Goal: Task Accomplishment & Management: Complete application form

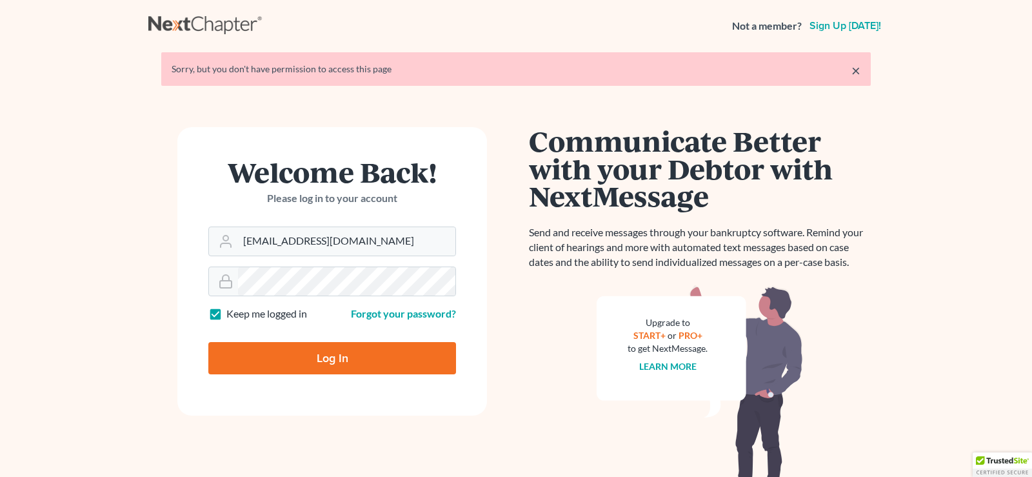
click at [322, 357] on input "Log In" at bounding box center [332, 358] width 248 height 32
type input "Thinking..."
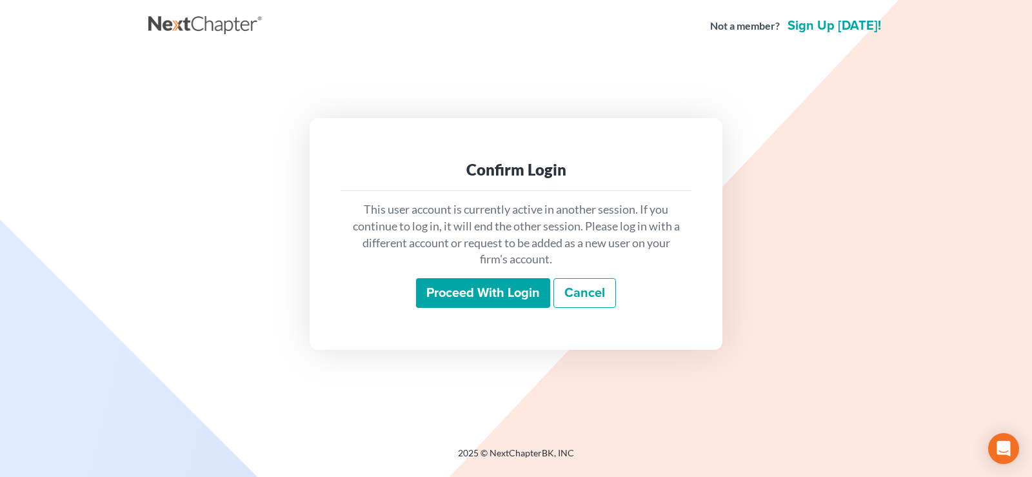
click at [480, 291] on input "Proceed with login" at bounding box center [483, 293] width 134 height 30
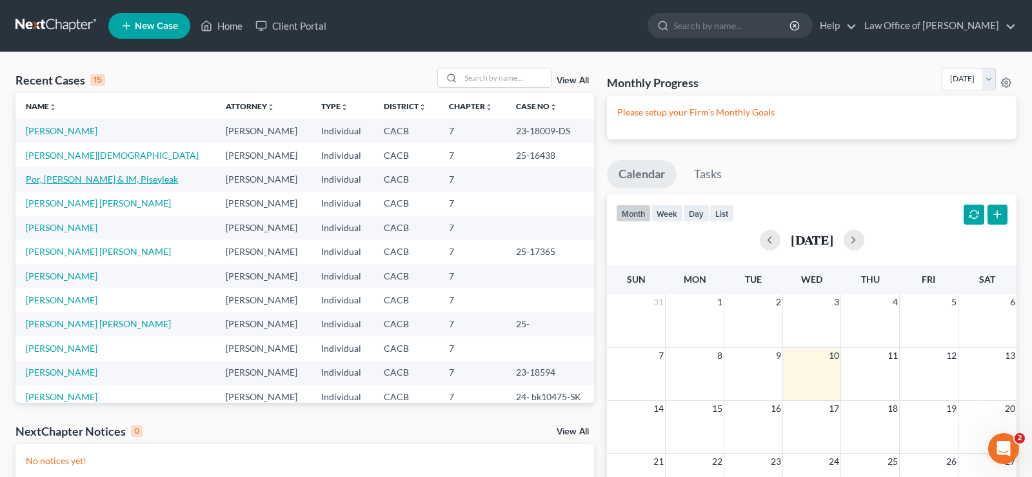
click at [52, 178] on link "Por, [PERSON_NAME] & IM, Piseyleak" at bounding box center [102, 178] width 152 height 11
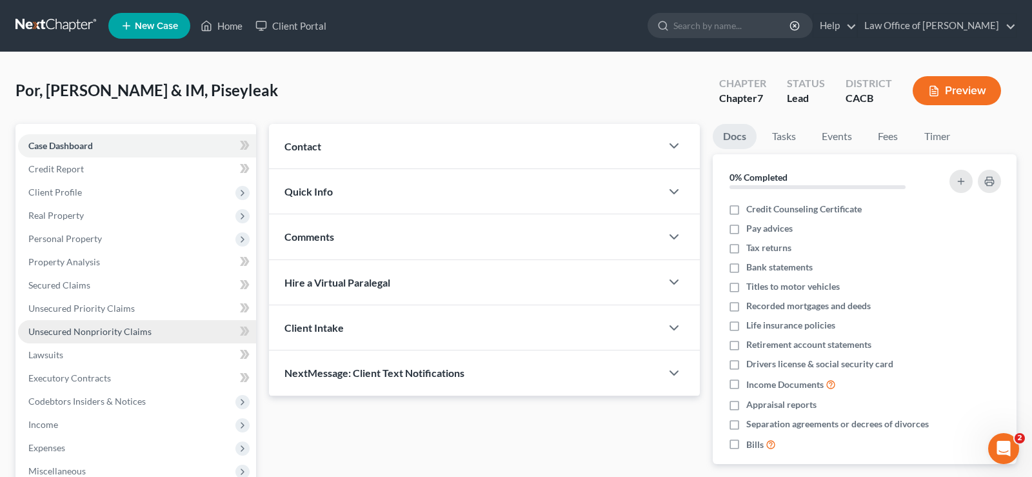
click at [104, 330] on span "Unsecured Nonpriority Claims" at bounding box center [89, 331] width 123 height 11
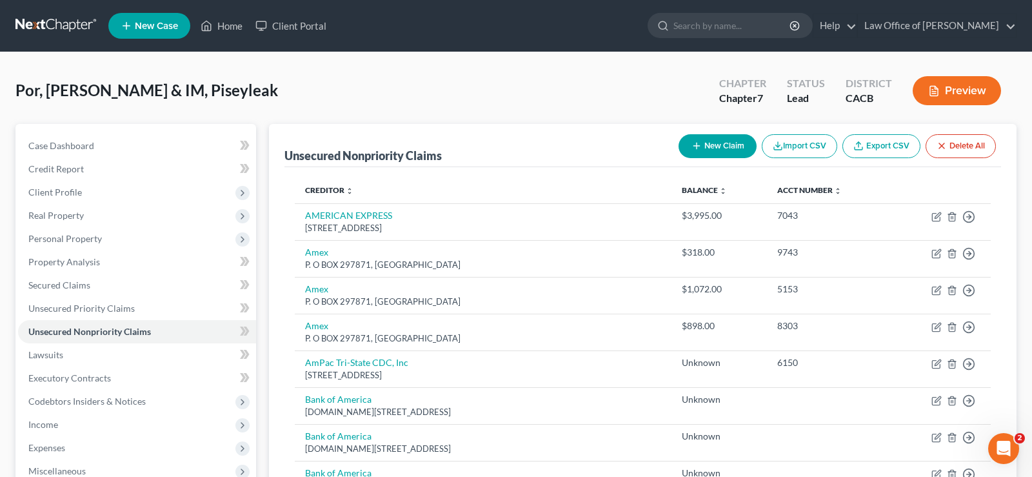
click at [733, 144] on button "New Claim" at bounding box center [717, 146] width 78 height 24
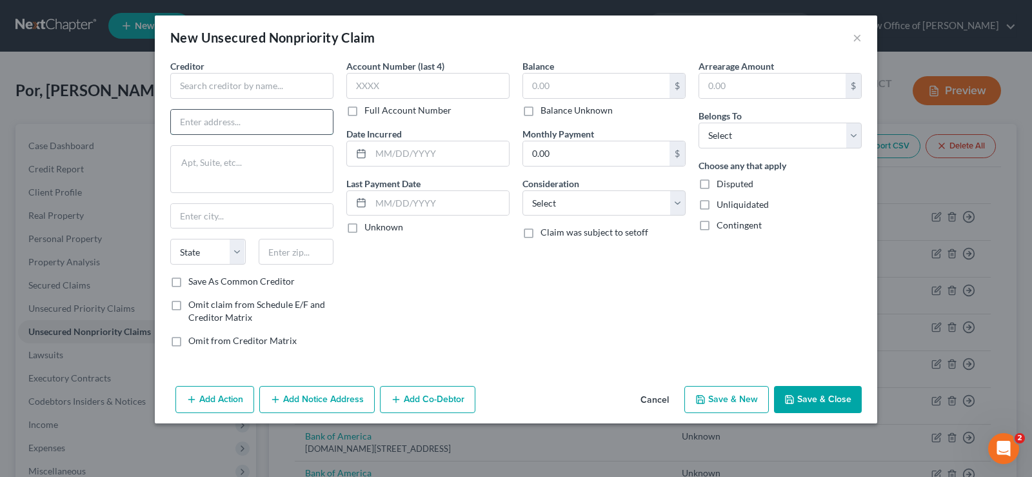
click at [230, 120] on input "text" at bounding box center [252, 122] width 162 height 25
paste input "[GEOGRAPHIC_DATA]-2501."
type input "[GEOGRAPHIC_DATA]-2501."
click at [279, 253] on input "text" at bounding box center [296, 252] width 75 height 26
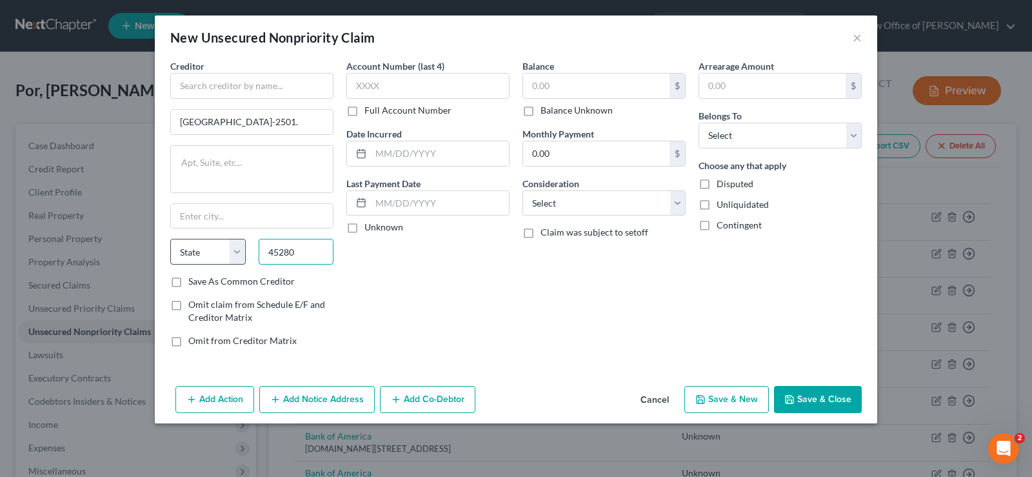
type input "45280"
click at [170, 239] on select "State [US_STATE] AK AR AZ CA CO CT DE DC [GEOGRAPHIC_DATA] [GEOGRAPHIC_DATA] GU…" at bounding box center [207, 252] width 75 height 26
select select "36"
click option "OH" at bounding box center [0, 0] width 0 height 0
click at [273, 212] on input "text" at bounding box center [252, 216] width 162 height 25
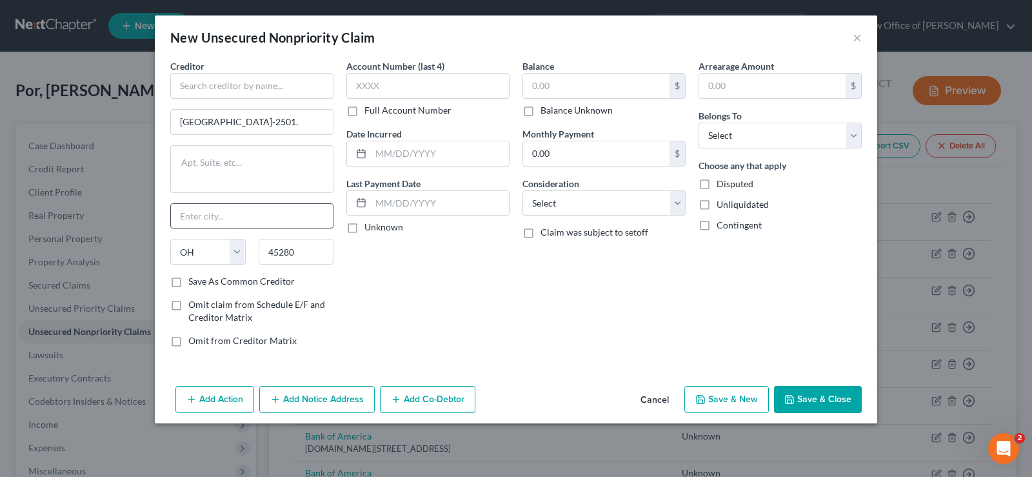
click at [231, 217] on input "text" at bounding box center [252, 216] width 162 height 25
type input "[GEOGRAPHIC_DATA]"
click at [324, 123] on input "[GEOGRAPHIC_DATA]-2501." at bounding box center [252, 122] width 162 height 25
type input "PO Box 802501"
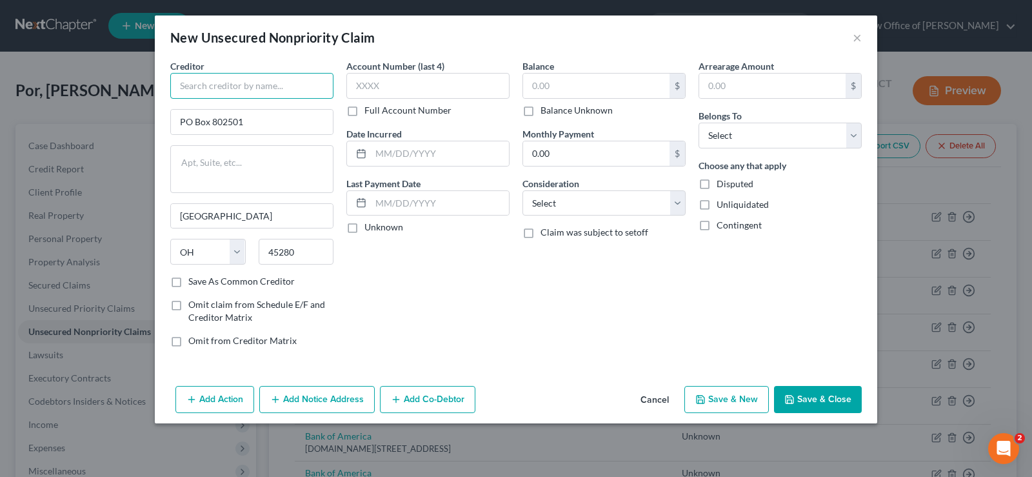
click at [228, 85] on input "text" at bounding box center [251, 86] width 163 height 26
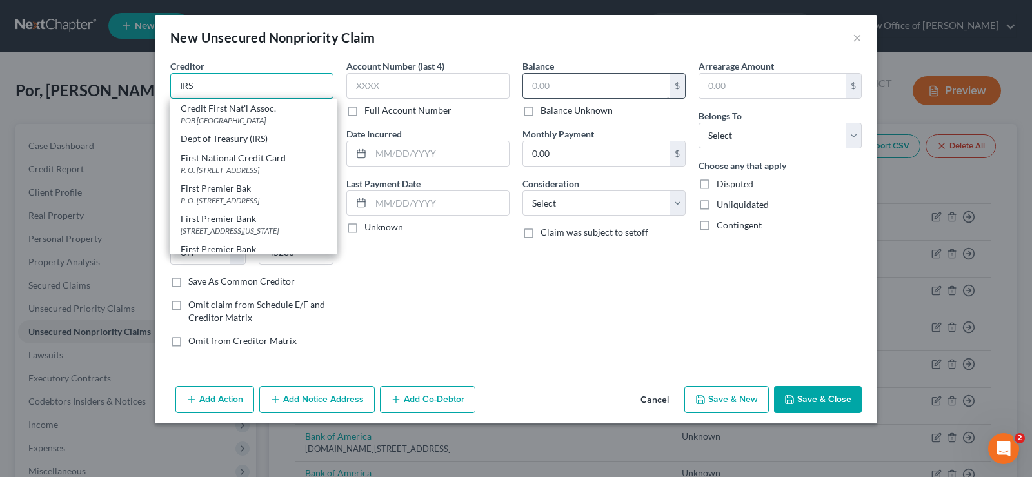
type input "IRS"
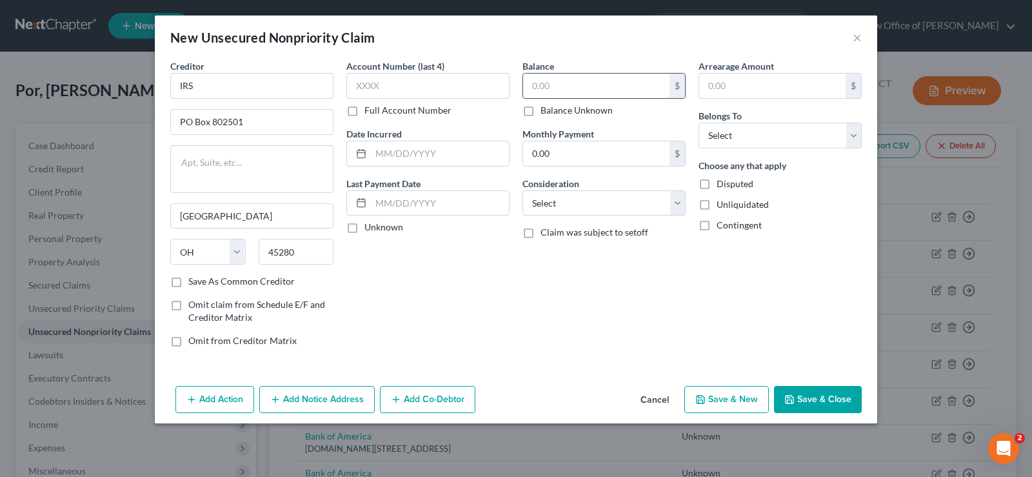
click at [578, 80] on input "text" at bounding box center [596, 86] width 146 height 25
click at [406, 83] on input "text" at bounding box center [427, 86] width 163 height 26
type input "2014"
click at [541, 90] on input "text" at bounding box center [596, 86] width 146 height 25
type input "4,472.46"
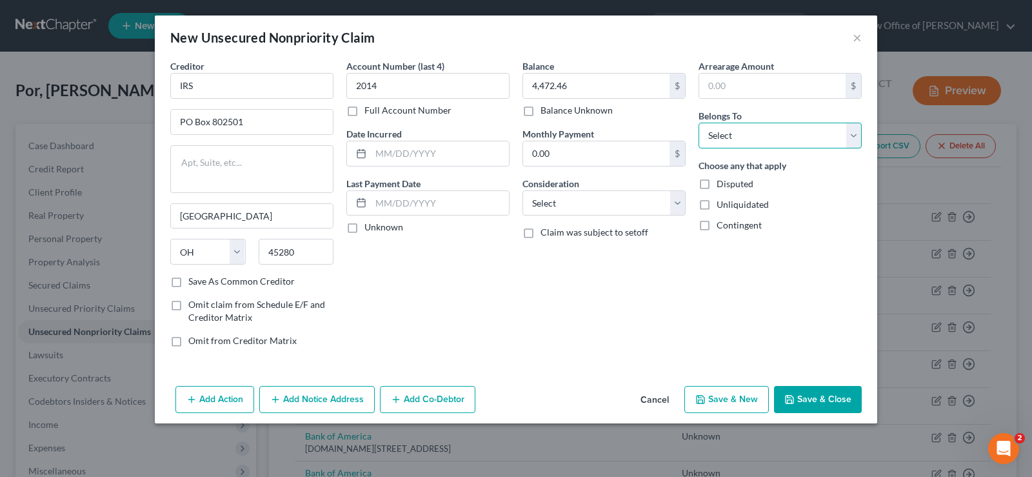
click at [698, 123] on select "Select Debtor 1 Only Debtor 2 Only Debtor 1 And Debtor 2 Only At Least One Of T…" at bounding box center [779, 136] width 163 height 26
select select "0"
click option "Debtor 1 Only" at bounding box center [0, 0] width 0 height 0
click at [188, 282] on label "Save As Common Creditor" at bounding box center [241, 281] width 106 height 13
click at [193, 282] on input "Save As Common Creditor" at bounding box center [197, 279] width 8 height 8
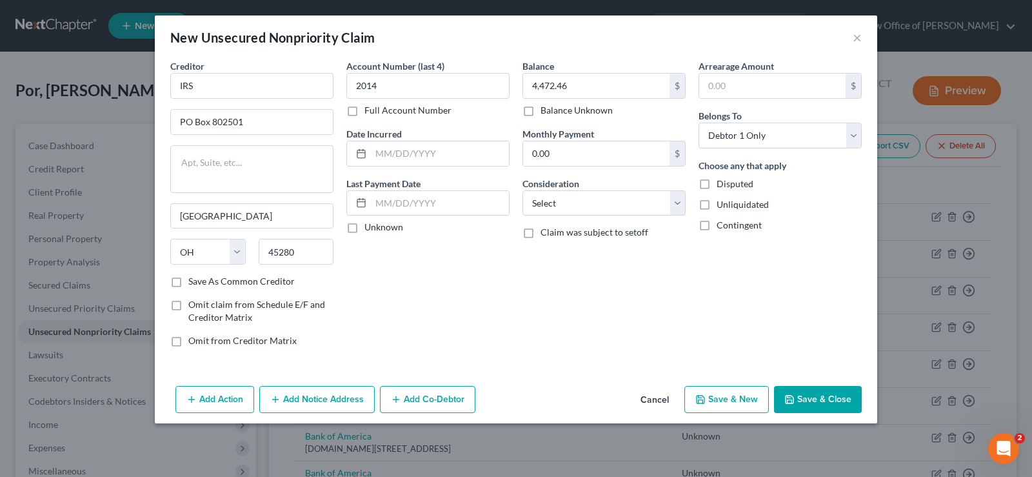
checkbox input "true"
click at [730, 402] on button "Save & New" at bounding box center [726, 399] width 84 height 27
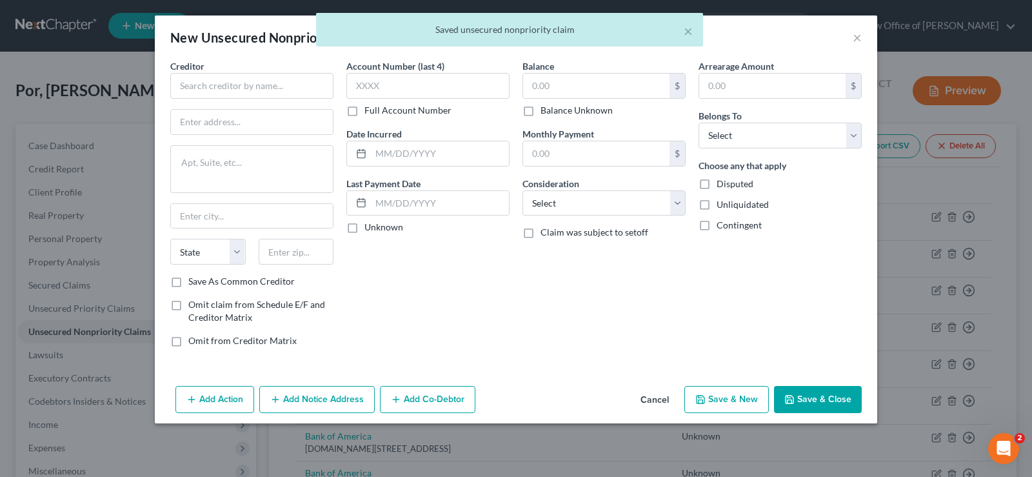
click at [734, 397] on button "Save & New" at bounding box center [726, 399] width 84 height 27
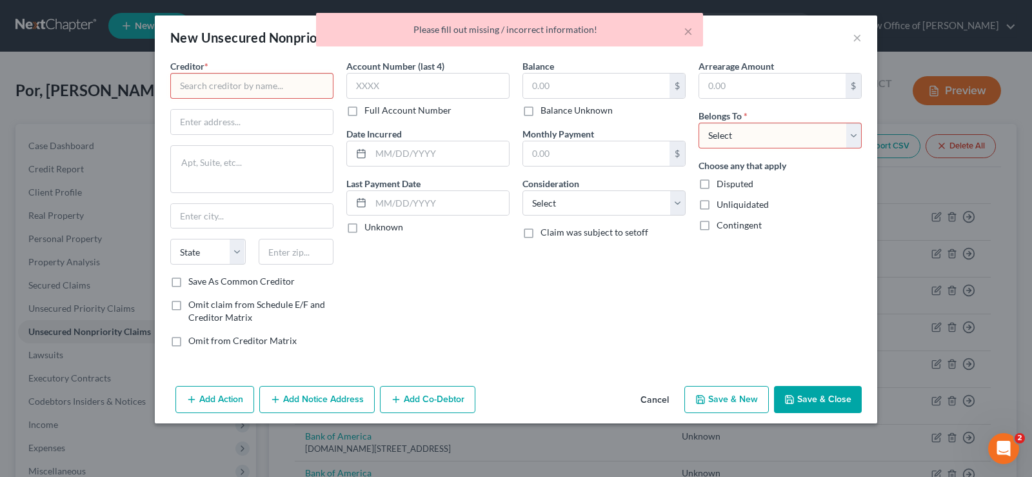
click at [255, 83] on input "text" at bounding box center [251, 86] width 163 height 26
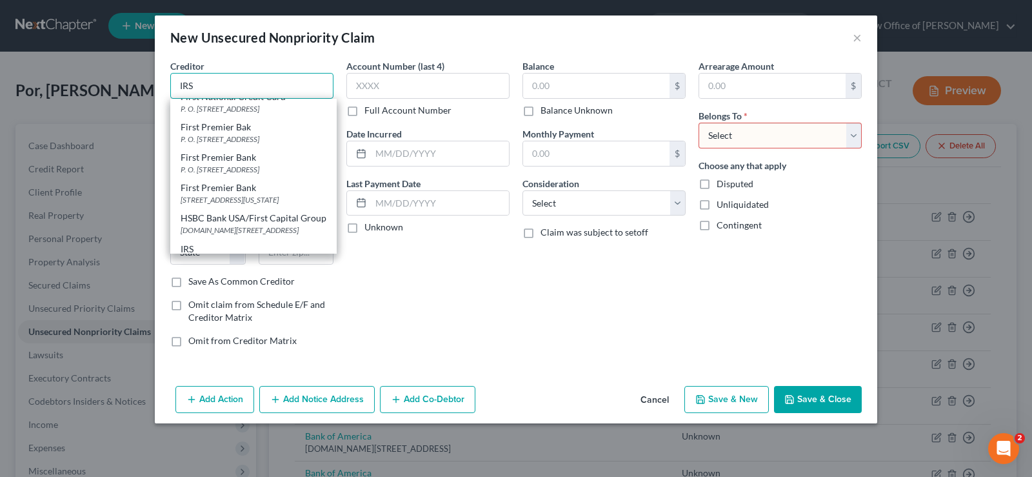
scroll to position [77, 0]
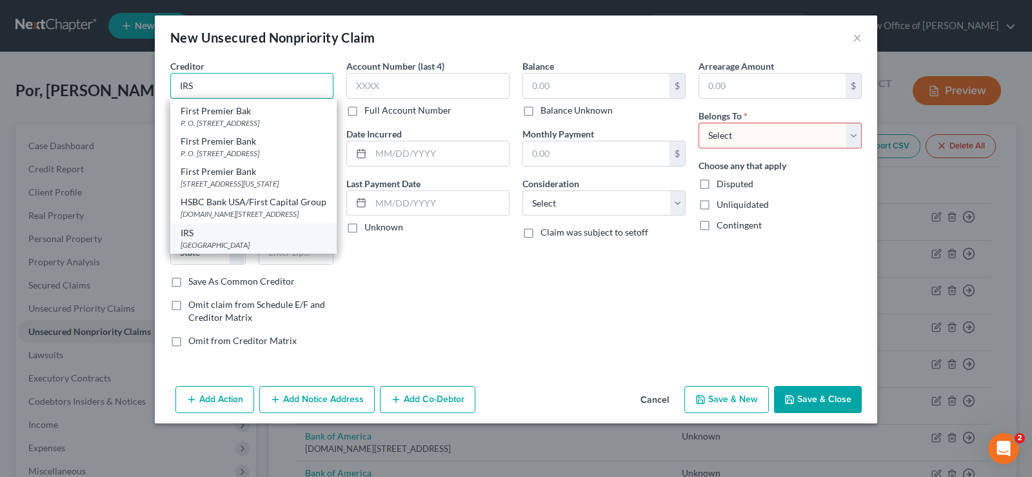
type input "IRS"
click at [217, 247] on div "[GEOGRAPHIC_DATA]" at bounding box center [254, 244] width 146 height 11
type input "PO Box 802501"
type input "[GEOGRAPHIC_DATA]"
select select "36"
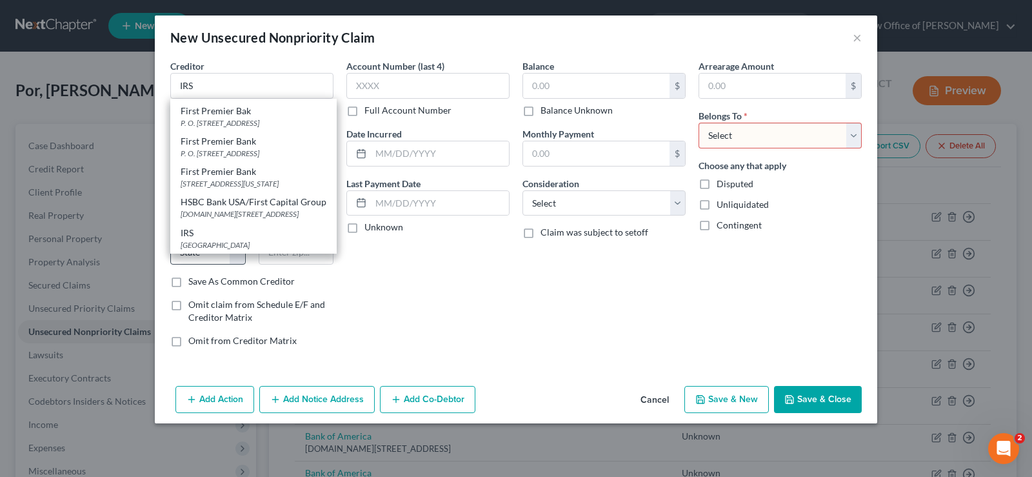
type input "45280"
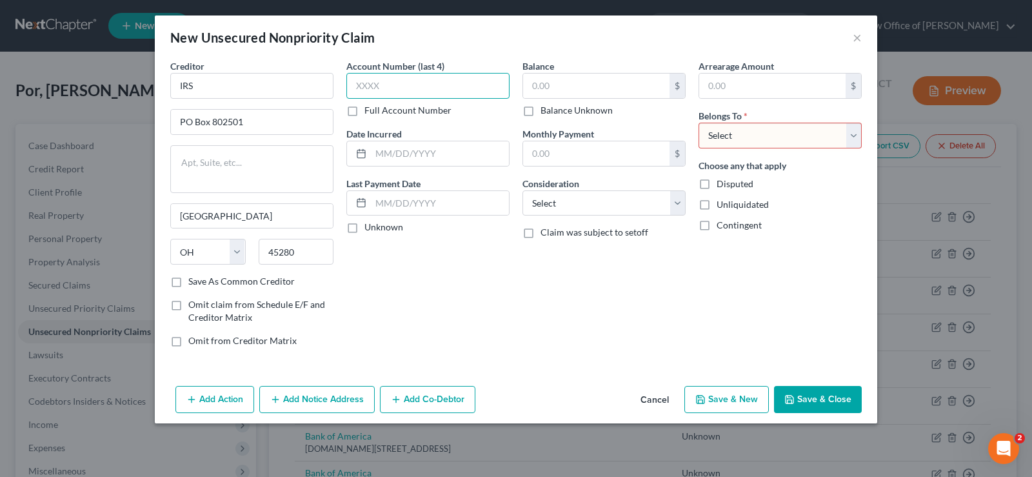
click at [409, 84] on input "text" at bounding box center [427, 86] width 163 height 26
type input "2016"
click at [591, 85] on input "text" at bounding box center [596, 86] width 146 height 25
type input "11,097.12"
click at [698, 123] on select "Select Debtor 1 Only Debtor 2 Only Debtor 1 And Debtor 2 Only At Least One Of T…" at bounding box center [779, 136] width 163 height 26
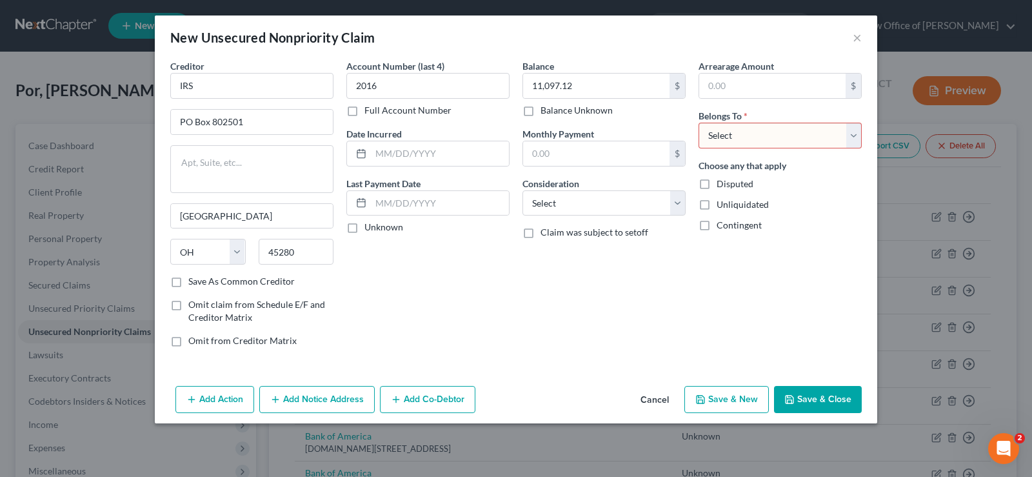
select select "0"
click option "Debtor 1 Only" at bounding box center [0, 0] width 0 height 0
click at [743, 395] on button "Save & New" at bounding box center [726, 399] width 84 height 27
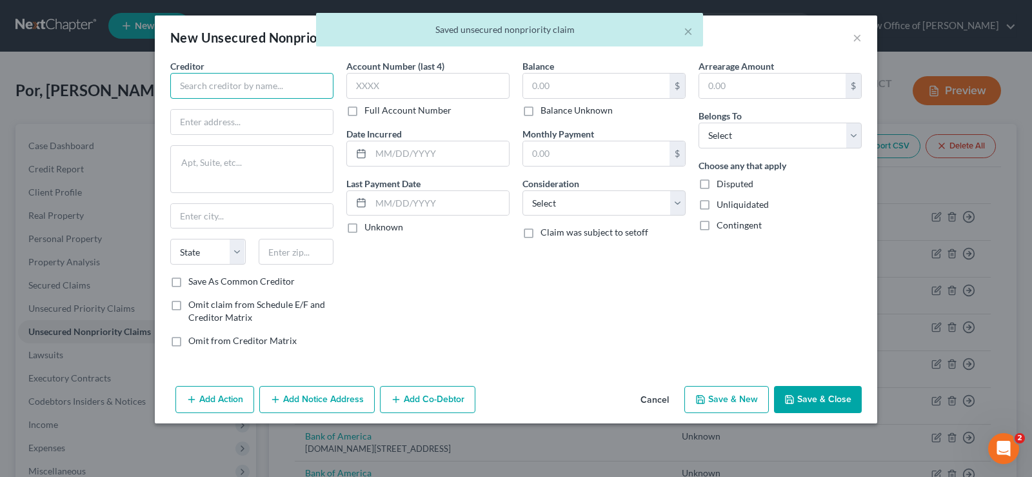
click at [250, 83] on input "text" at bounding box center [251, 86] width 163 height 26
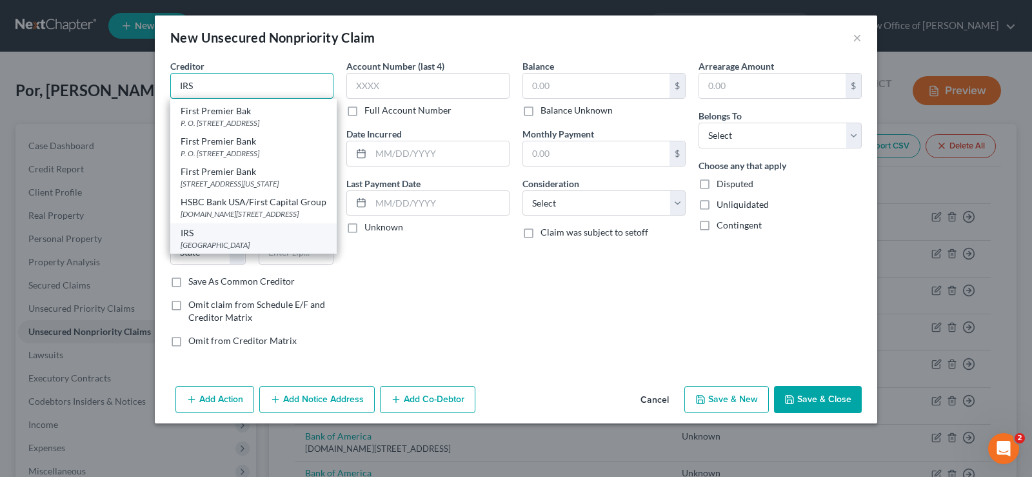
type input "IRS"
click at [257, 242] on div "[GEOGRAPHIC_DATA]" at bounding box center [254, 244] width 146 height 11
type input "PO Box 802501"
type input "[GEOGRAPHIC_DATA]"
select select "36"
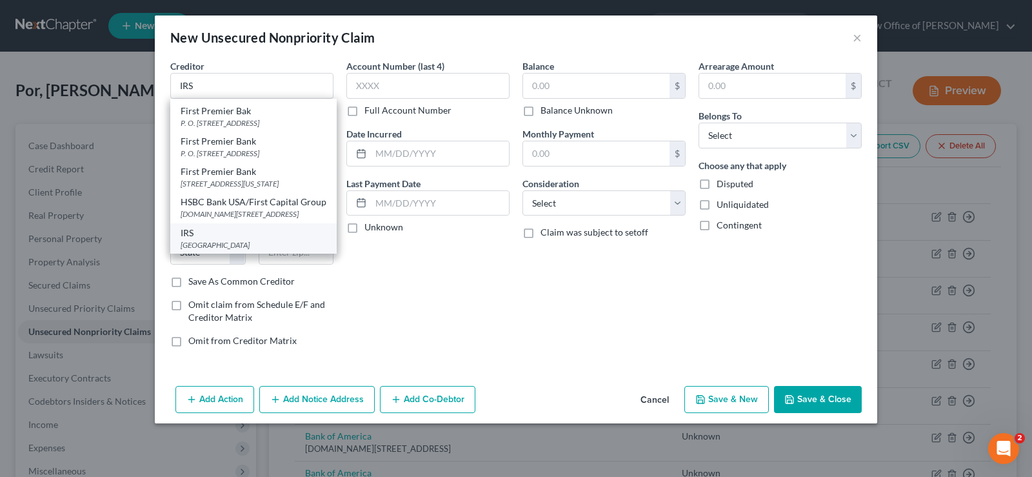
type input "45280"
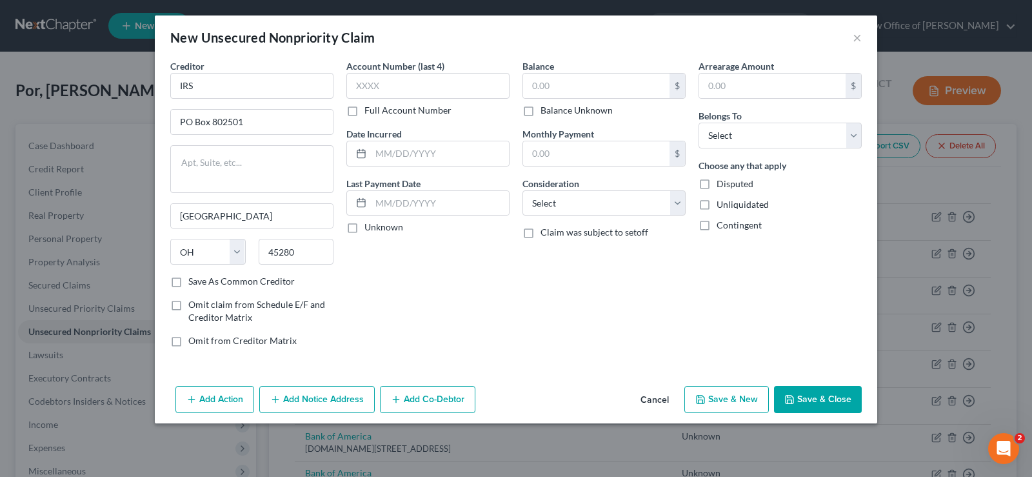
scroll to position [0, 0]
click at [428, 103] on div "Account Number (last 4) Full Account Number" at bounding box center [427, 87] width 163 height 57
click at [417, 83] on input "text" at bounding box center [427, 86] width 163 height 26
type input "2022"
click at [577, 85] on input "text" at bounding box center [596, 86] width 146 height 25
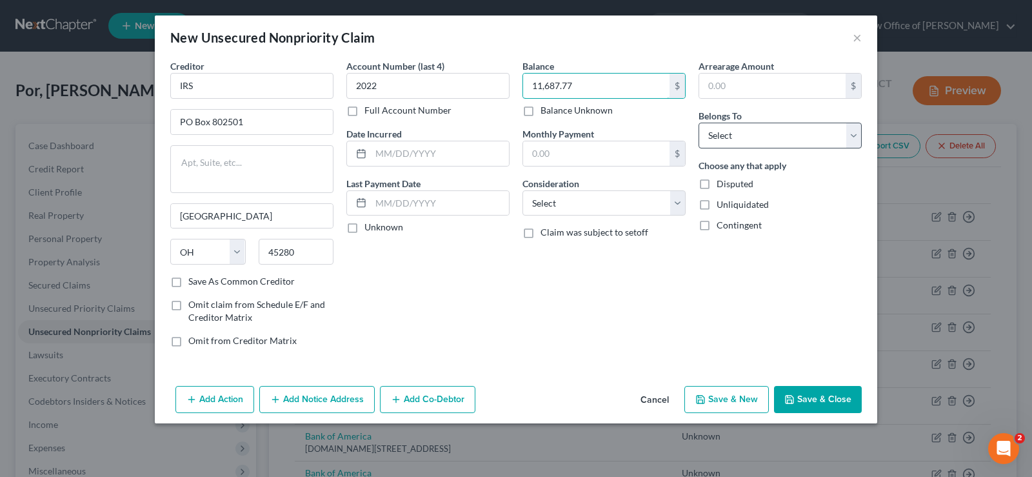
type input "11,687.77"
click at [698, 123] on select "Select Debtor 1 Only Debtor 2 Only Debtor 1 And Debtor 2 Only At Least One Of T…" at bounding box center [779, 136] width 163 height 26
select select "0"
click option "Debtor 1 Only" at bounding box center [0, 0] width 0 height 0
click at [733, 398] on button "Save & New" at bounding box center [726, 399] width 84 height 27
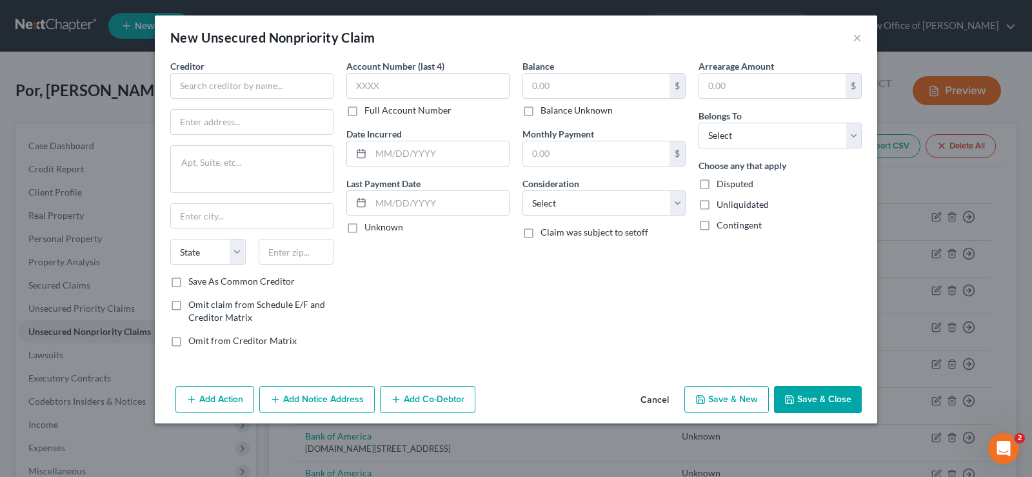
type input "0.00"
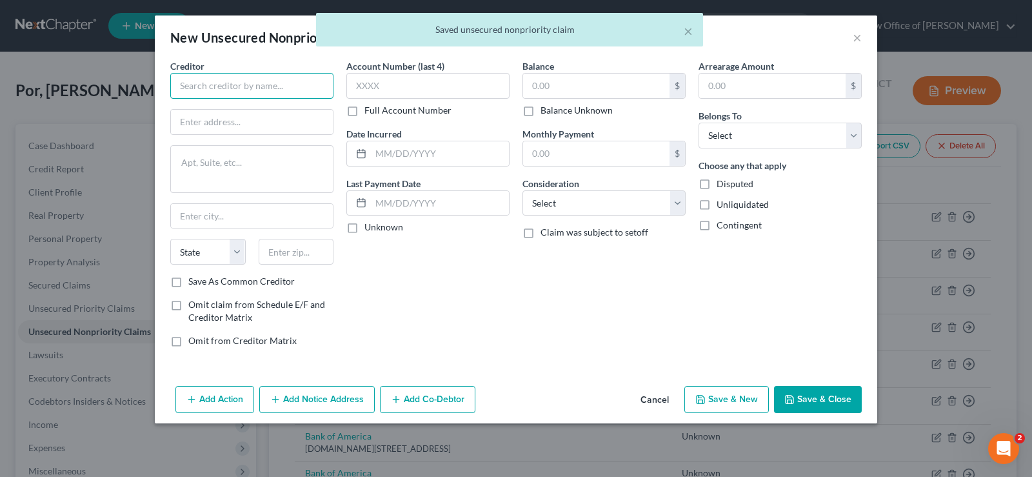
click at [226, 86] on input "text" at bounding box center [251, 86] width 163 height 26
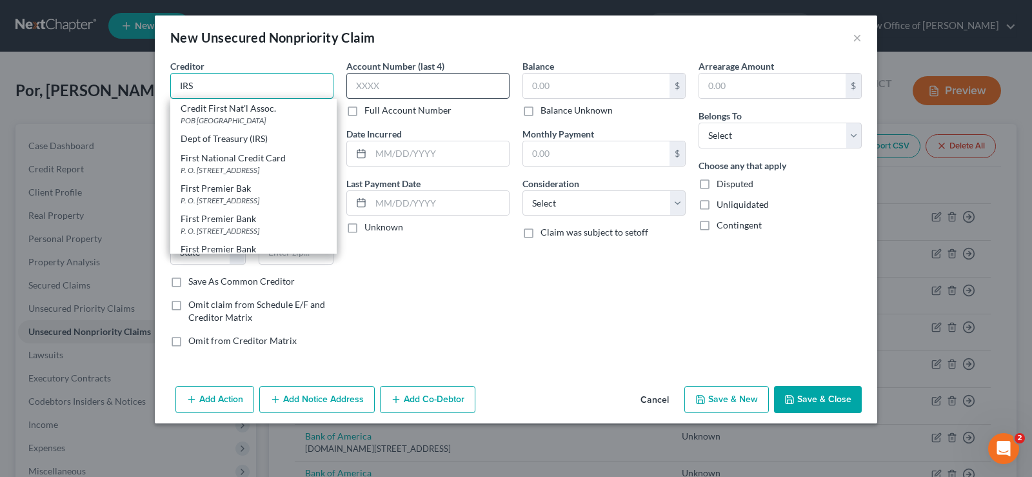
type input "IRS"
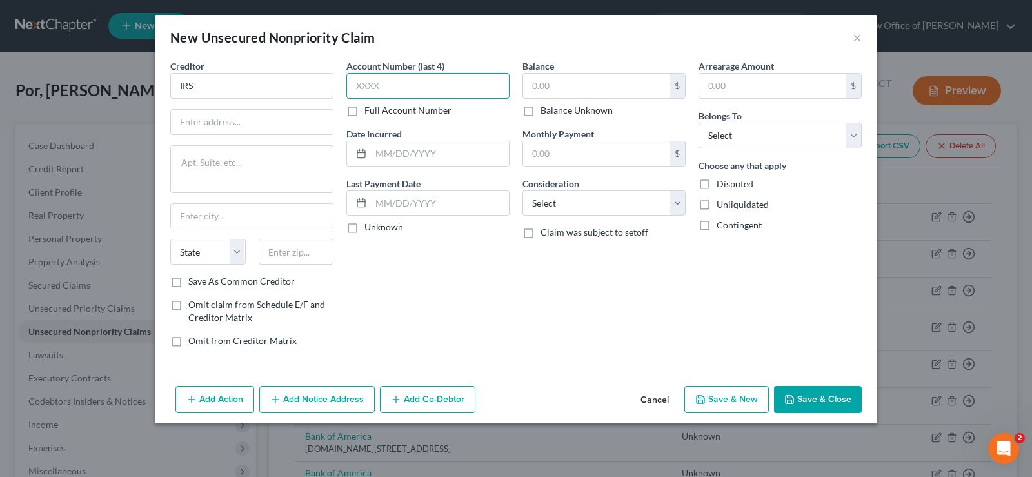
click at [424, 83] on input "text" at bounding box center [427, 86] width 163 height 26
type input "2023"
click at [575, 95] on input "text" at bounding box center [596, 86] width 146 height 25
type input "9,285.93"
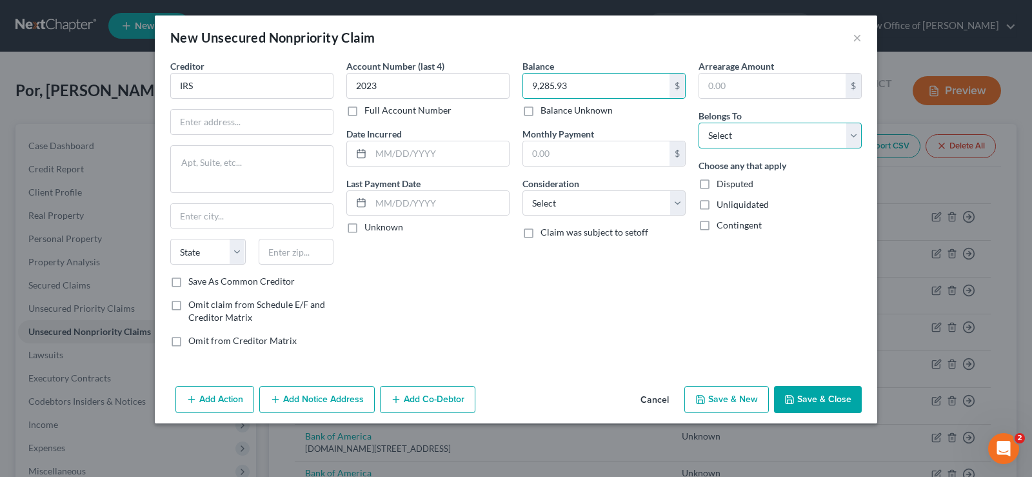
click at [698, 123] on select "Select Debtor 1 Only Debtor 2 Only Debtor 1 And Debtor 2 Only At Least One Of T…" at bounding box center [779, 136] width 163 height 26
select select "0"
click option "Debtor 1 Only" at bounding box center [0, 0] width 0 height 0
click at [831, 402] on button "Save & Close" at bounding box center [818, 399] width 88 height 27
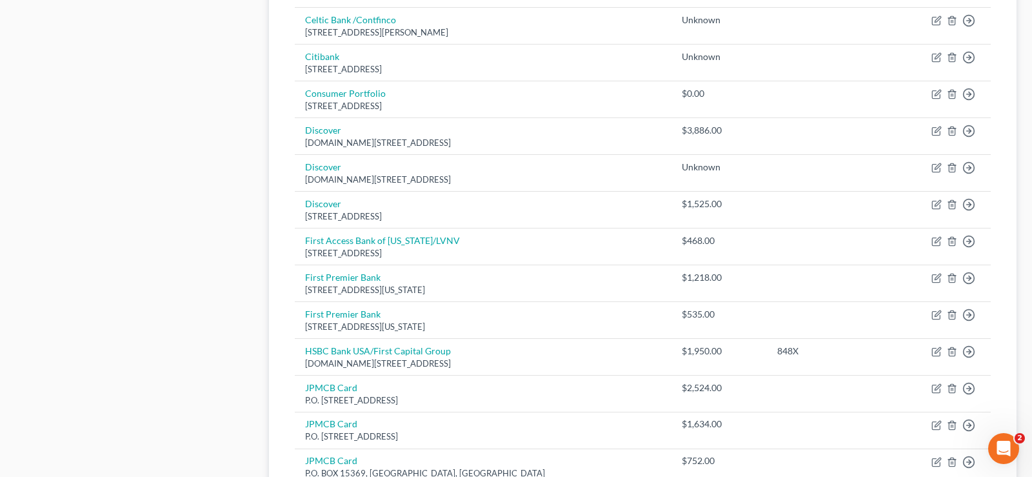
scroll to position [1138, 0]
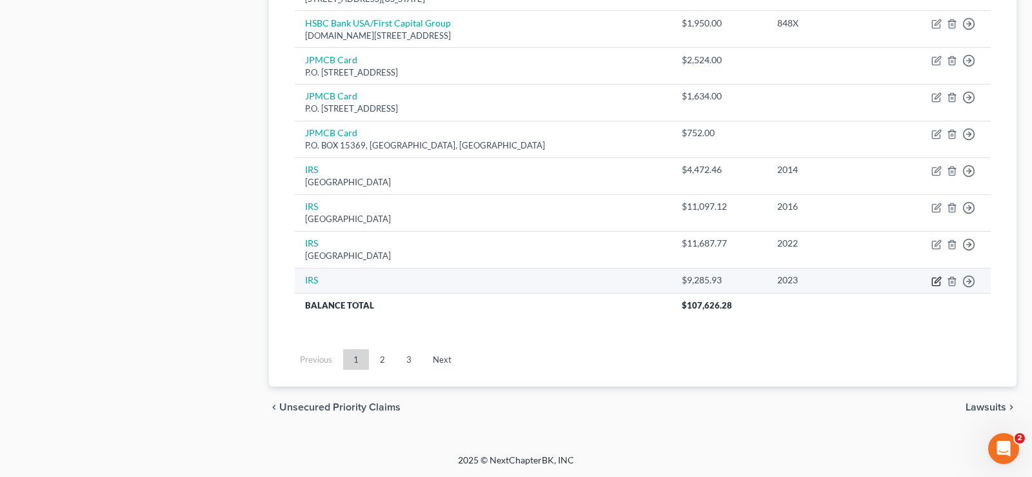
click at [937, 282] on icon "button" at bounding box center [936, 281] width 10 height 10
select select "0"
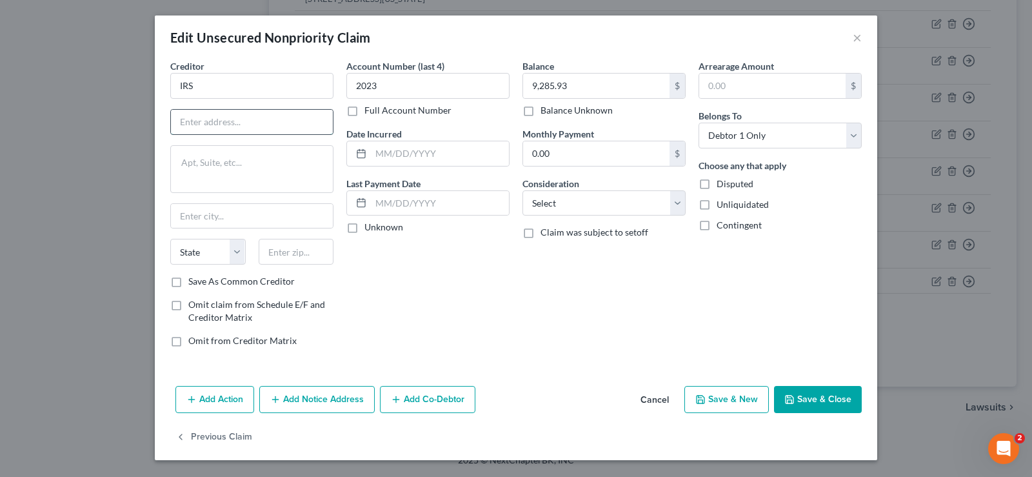
paste input "Internal Revenue Service[GEOGRAPHIC_DATA]-0002"
type input "Internal Revenue Service[GEOGRAPHIC_DATA]-0002"
click at [284, 255] on input "text" at bounding box center [296, 252] width 75 height 26
type input "84201"
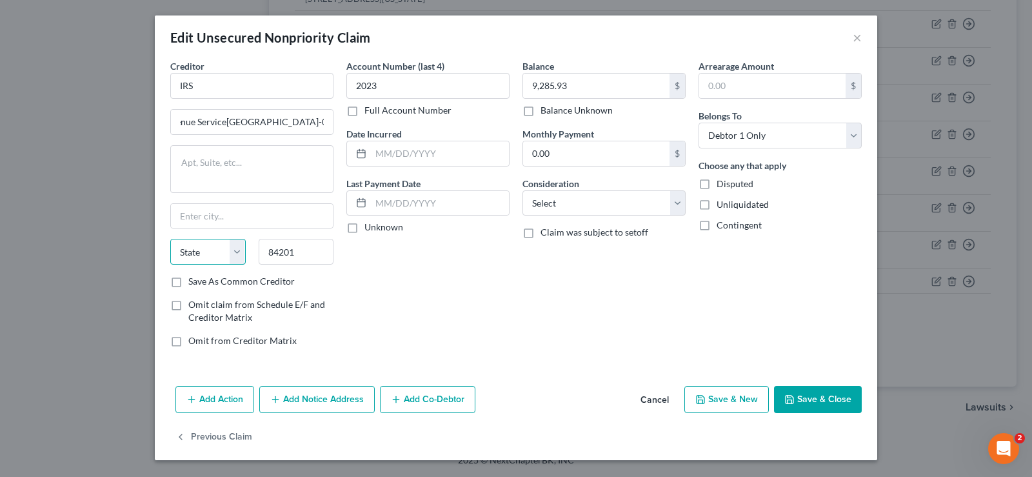
type input "[PERSON_NAME]"
click at [170, 239] on select "State [US_STATE] AK AR AZ CA CO CT DE DC [GEOGRAPHIC_DATA] [GEOGRAPHIC_DATA] GU…" at bounding box center [207, 252] width 75 height 26
select select "46"
click option "UT" at bounding box center [0, 0] width 0 height 0
click at [329, 120] on input "Internal Revenue Service[GEOGRAPHIC_DATA]-0002" at bounding box center [252, 122] width 162 height 25
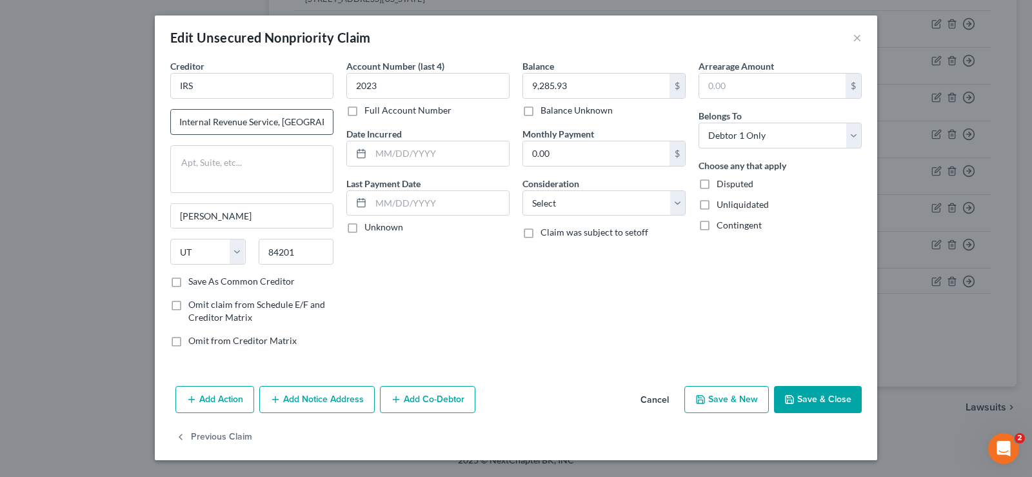
scroll to position [0, 0]
type input "Internal Revenue Service"
click at [188, 284] on label "Save As Common Creditor" at bounding box center [241, 281] width 106 height 13
click at [193, 283] on input "Save As Common Creditor" at bounding box center [197, 279] width 8 height 8
checkbox input "true"
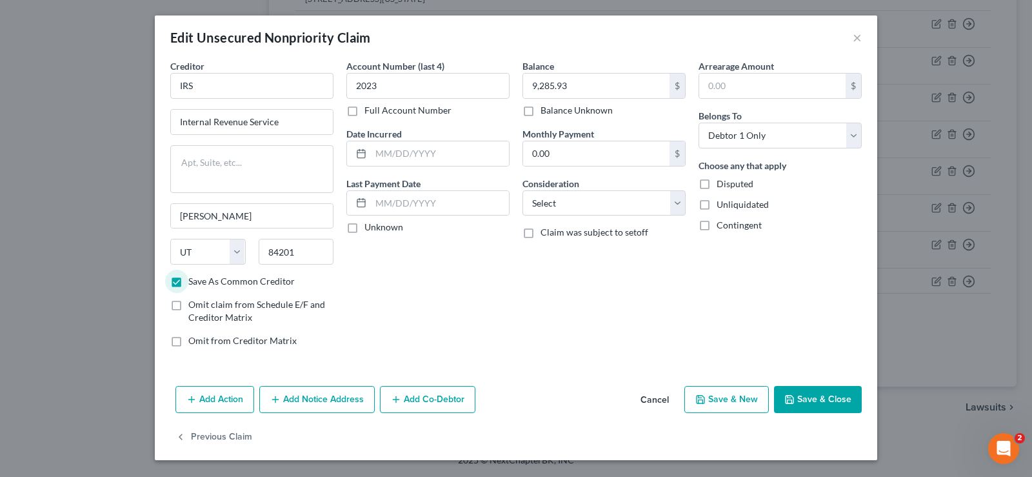
click at [540, 232] on label "Claim was subject to setoff" at bounding box center [594, 232] width 108 height 13
click at [546, 232] on input "Claim was subject to setoff" at bounding box center [550, 230] width 8 height 8
checkbox input "true"
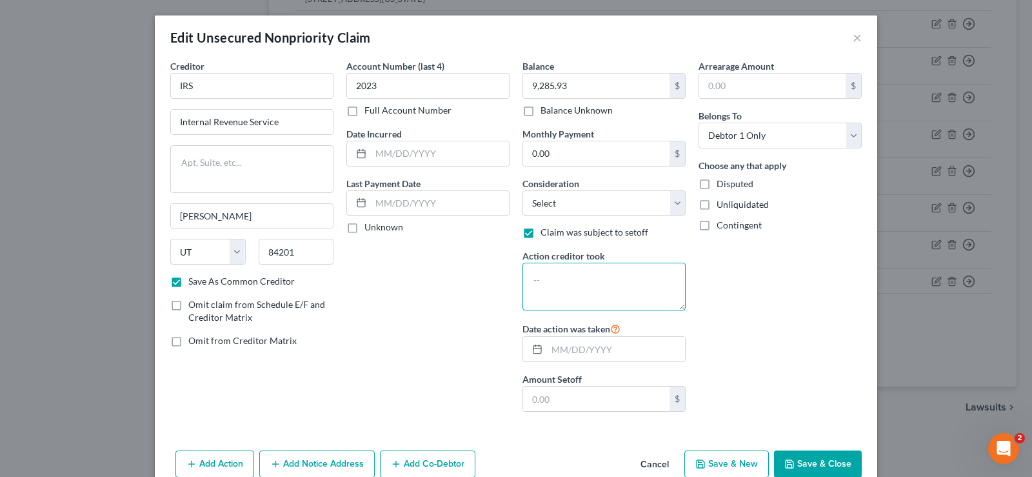
click at [564, 273] on textarea at bounding box center [603, 286] width 163 height 48
type textarea "Business taxes for 2023"
click at [815, 465] on button "Save & Close" at bounding box center [818, 463] width 88 height 27
checkbox input "false"
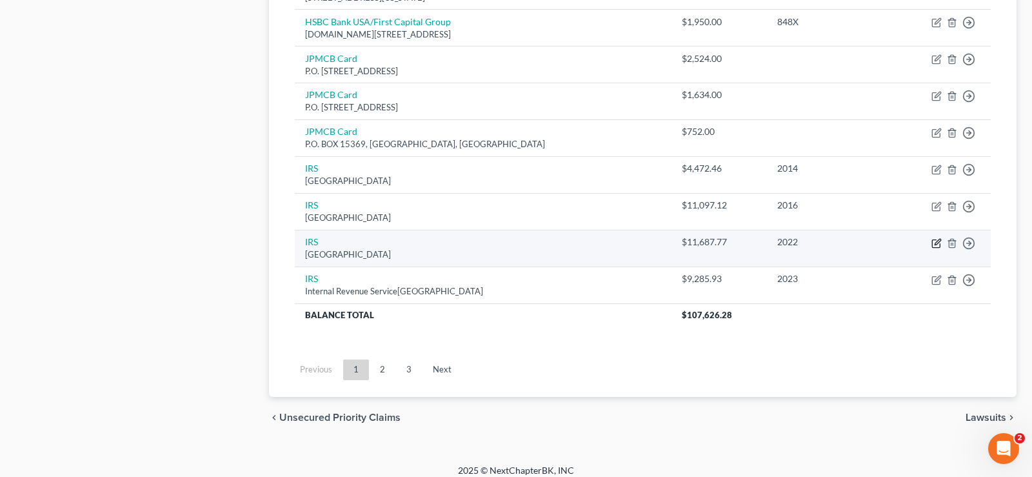
click at [936, 244] on icon "button" at bounding box center [936, 243] width 10 height 10
select select "36"
select select "0"
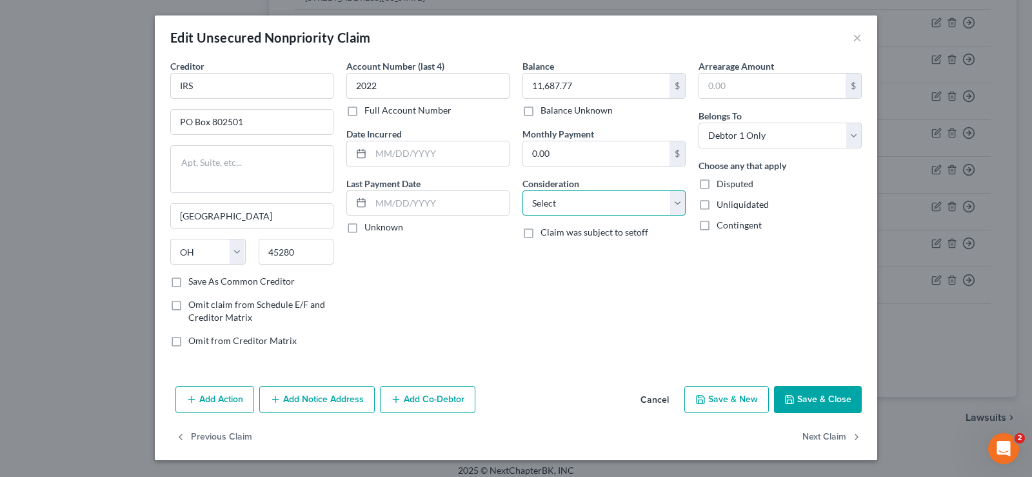
click at [522, 190] on select "Select Cable / Satellite Services Collection Agency Credit Card Debt Debt Couns…" at bounding box center [603, 203] width 163 height 26
drag, startPoint x: 679, startPoint y: 195, endPoint x: 432, endPoint y: 265, distance: 256.8
click at [432, 265] on div "Account Number (last 4) 2022 Full Account Number Date Incurred Last Payment Dat…" at bounding box center [428, 208] width 176 height 298
click at [540, 235] on label "Claim was subject to setoff" at bounding box center [594, 232] width 108 height 13
click at [546, 234] on input "Claim was subject to setoff" at bounding box center [550, 230] width 8 height 8
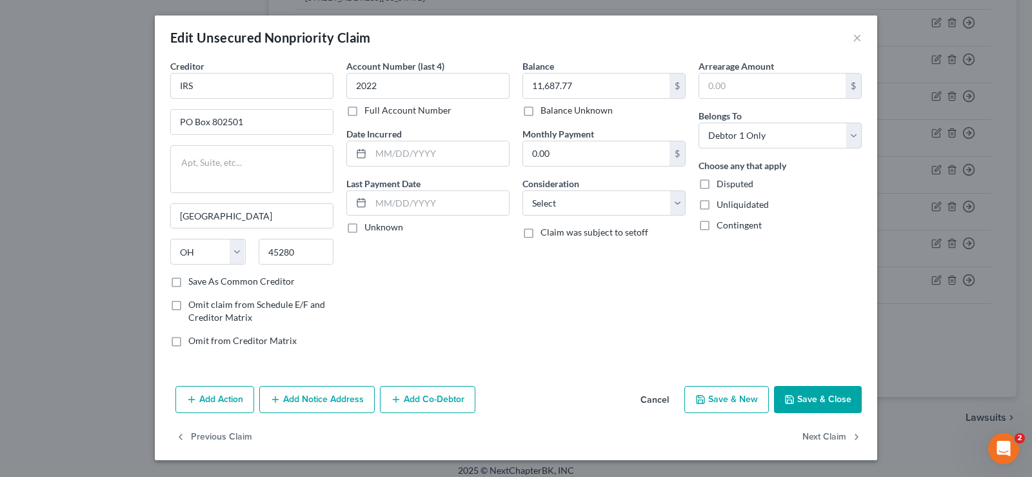
checkbox input "true"
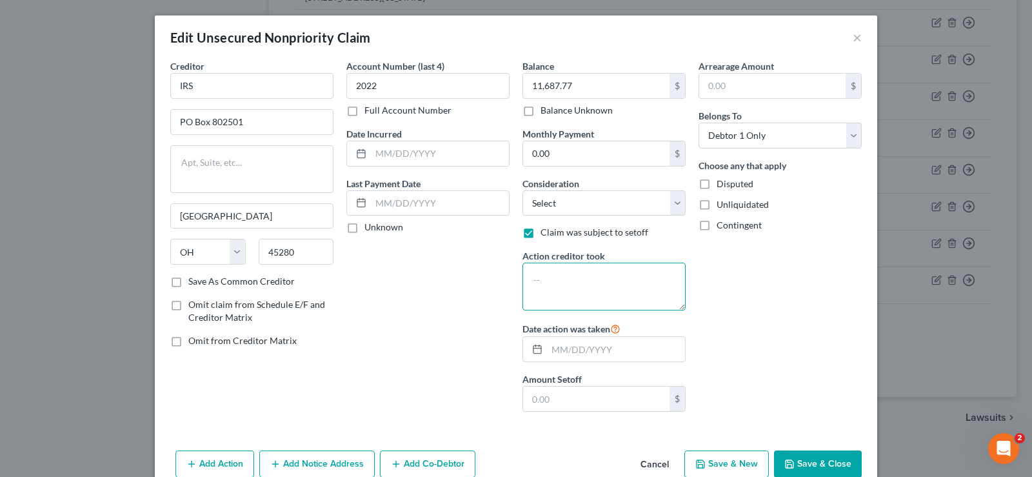
click at [576, 285] on textarea at bounding box center [603, 286] width 163 height 48
type textarea "Business taxes for 2022"
click at [842, 462] on button "Save & Close" at bounding box center [818, 463] width 88 height 27
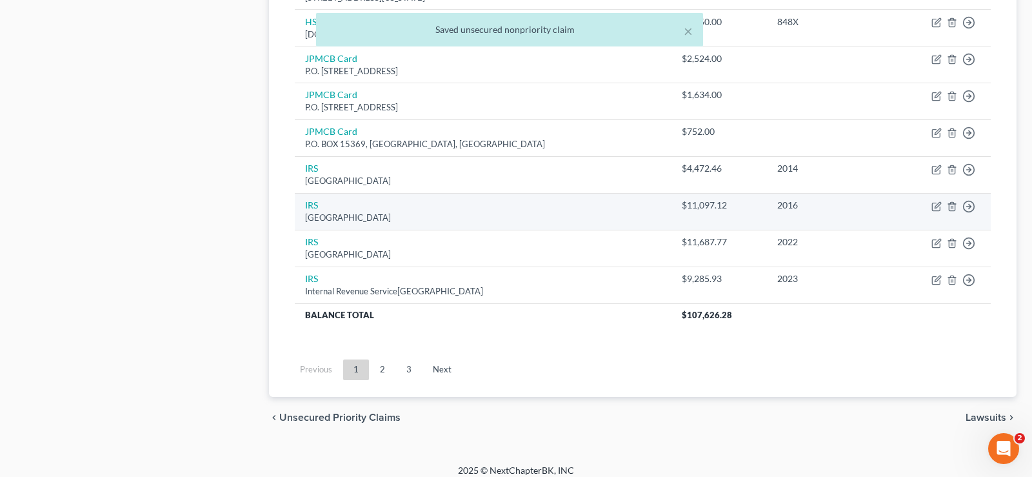
click at [682, 203] on div "$11,097.12" at bounding box center [719, 205] width 75 height 13
click at [940, 204] on icon "button" at bounding box center [937, 205] width 6 height 6
select select "36"
select select "0"
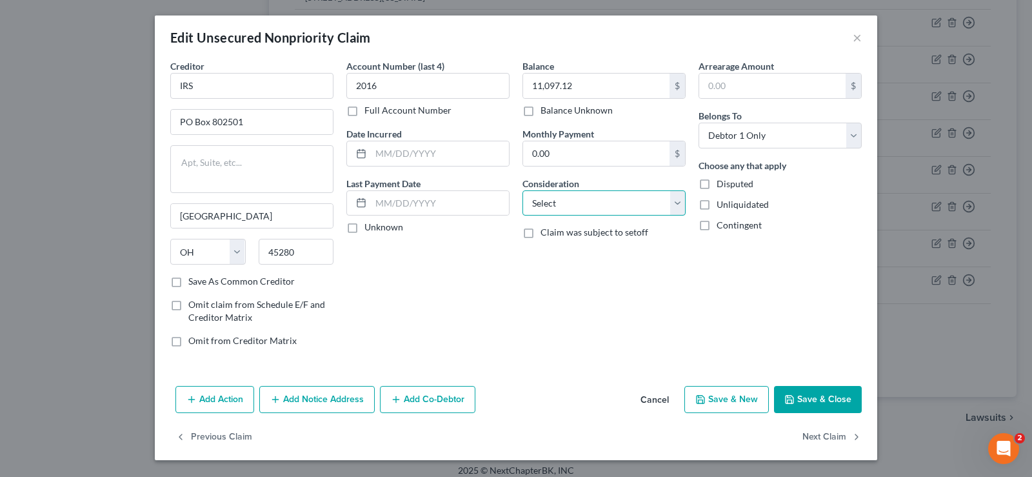
click at [522, 190] on select "Select Cable / Satellite Services Collection Agency Credit Card Debt Debt Couns…" at bounding box center [603, 203] width 163 height 26
drag, startPoint x: 682, startPoint y: 204, endPoint x: 517, endPoint y: 249, distance: 170.4
click at [517, 249] on div "Balance 11,097.12 $ Balance Unknown Balance Undetermined 11,097.12 $ Balance Un…" at bounding box center [604, 208] width 176 height 298
click at [540, 234] on label "Claim was subject to setoff" at bounding box center [594, 232] width 108 height 13
click at [546, 234] on input "Claim was subject to setoff" at bounding box center [550, 230] width 8 height 8
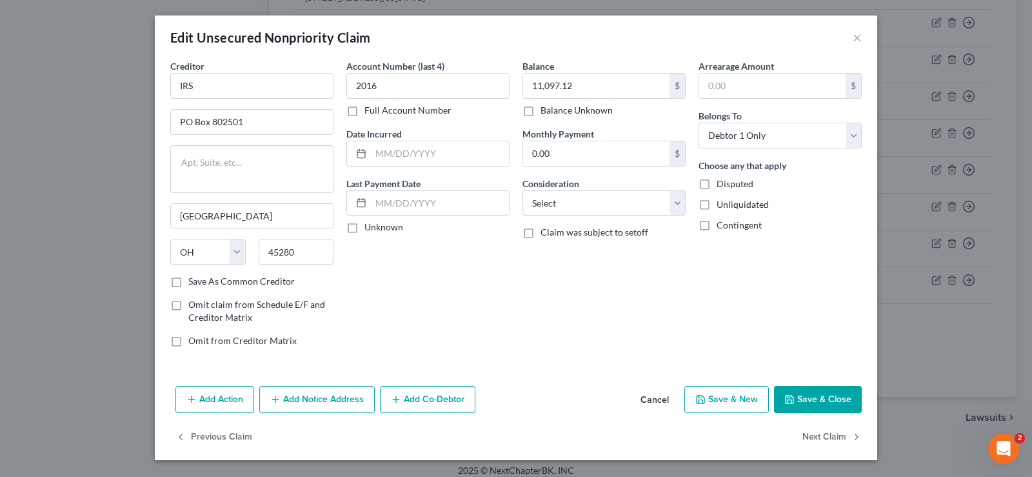
checkbox input "true"
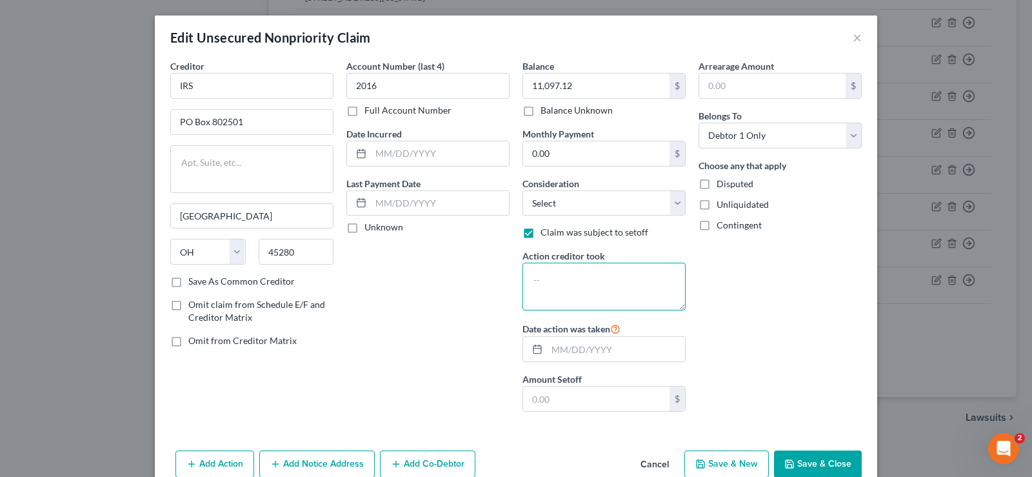
click at [548, 292] on textarea at bounding box center [603, 286] width 163 height 48
type textarea "Business taxes for 2016"
click at [829, 470] on button "Save & Close" at bounding box center [818, 463] width 88 height 27
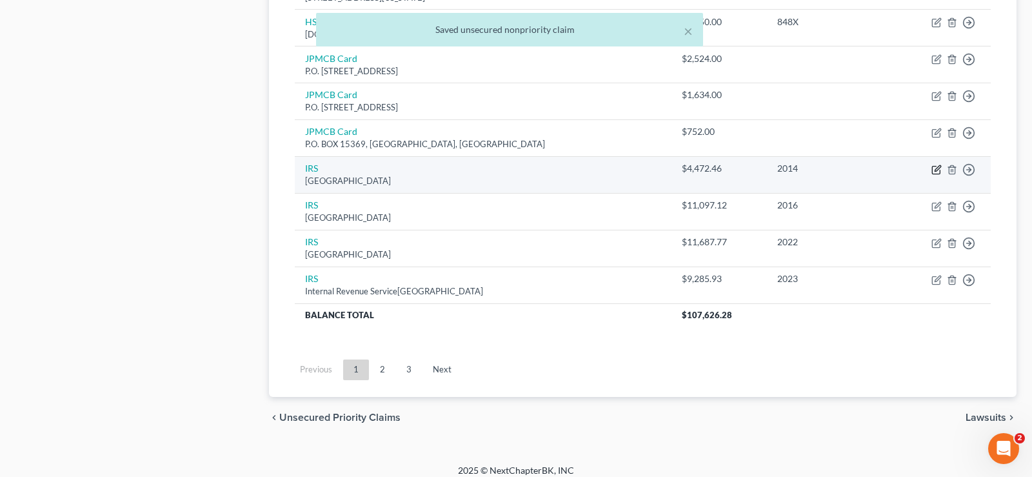
click at [932, 165] on icon "button" at bounding box center [936, 169] width 10 height 10
select select "36"
select select "0"
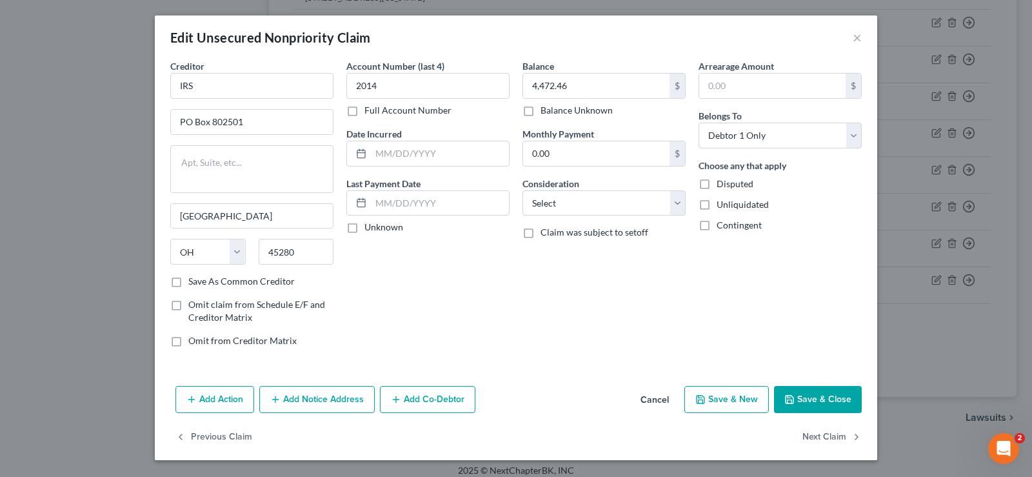
click at [540, 232] on label "Claim was subject to setoff" at bounding box center [594, 232] width 108 height 13
click at [546, 232] on input "Claim was subject to setoff" at bounding box center [550, 230] width 8 height 8
checkbox input "true"
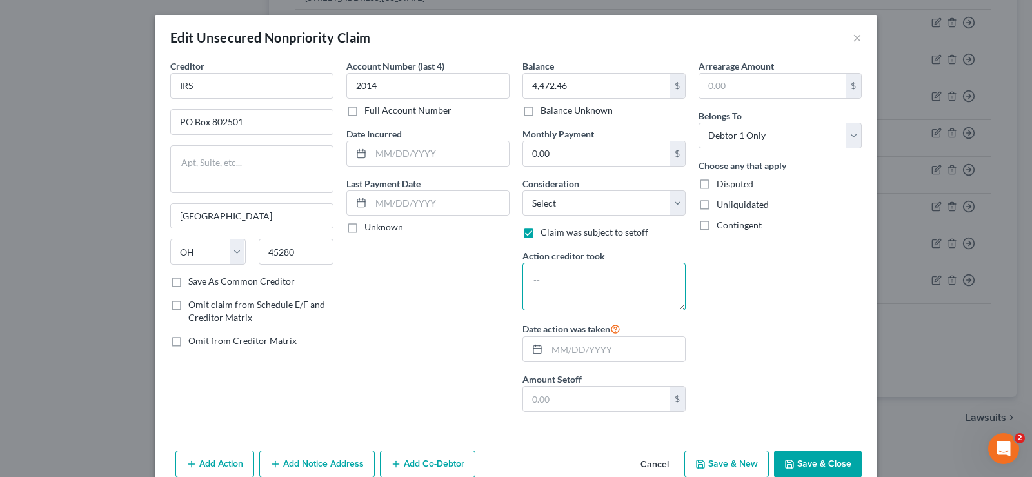
click at [562, 295] on textarea at bounding box center [603, 286] width 163 height 48
type textarea "Business taxes for 2014"
click at [822, 463] on button "Save & Close" at bounding box center [818, 463] width 88 height 27
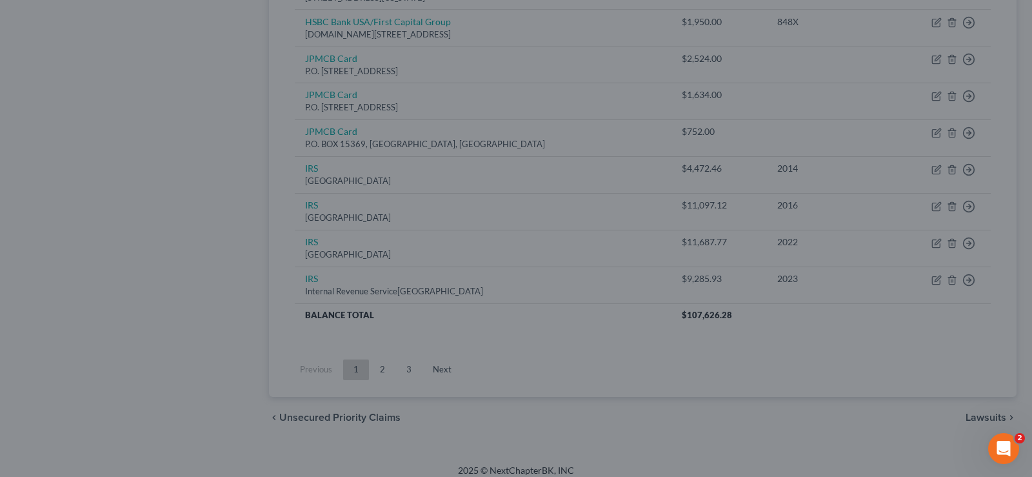
type input "0"
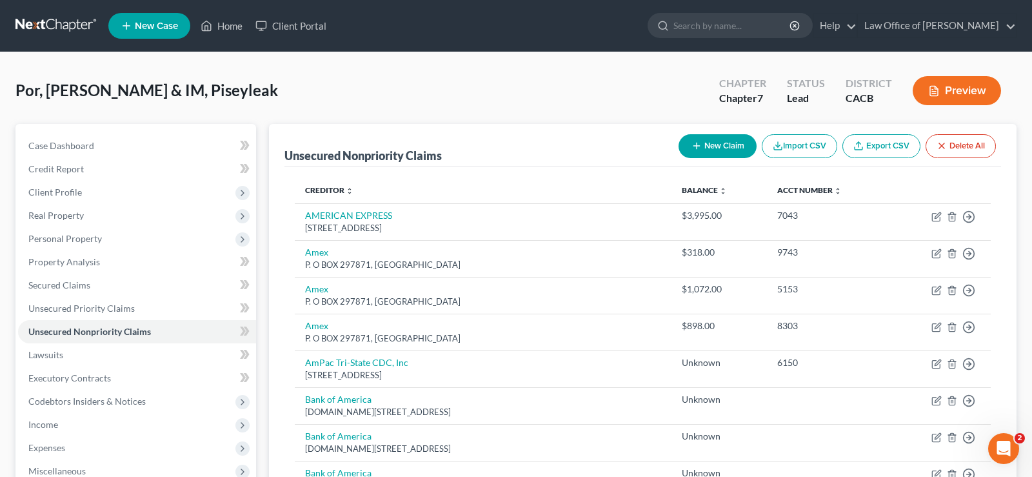
click at [722, 143] on button "New Claim" at bounding box center [717, 146] width 78 height 24
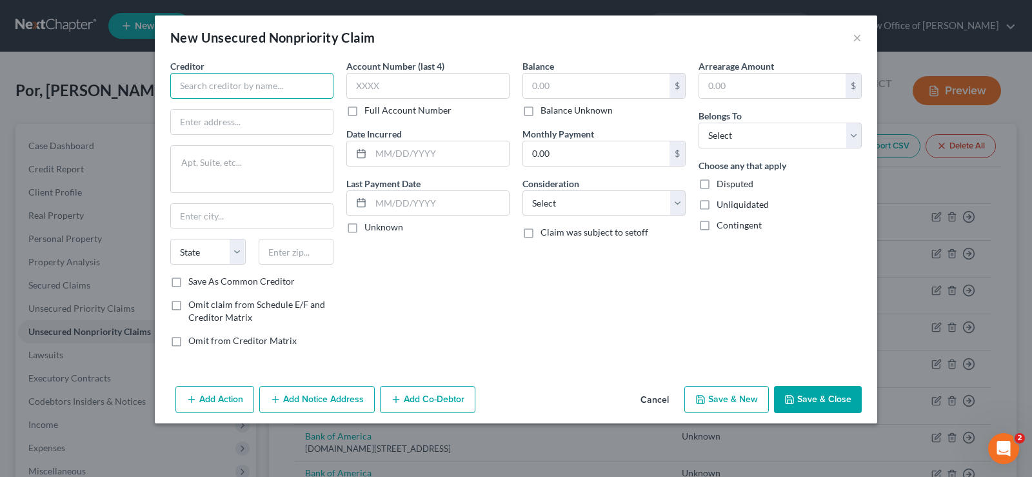
click at [201, 94] on input "text" at bounding box center [251, 86] width 163 height 26
paste input "Internal Revenue Service[GEOGRAPHIC_DATA]-0002"
type input "Internal Revenue Service[GEOGRAPHIC_DATA]-0002"
click at [303, 249] on input "text" at bounding box center [296, 252] width 75 height 26
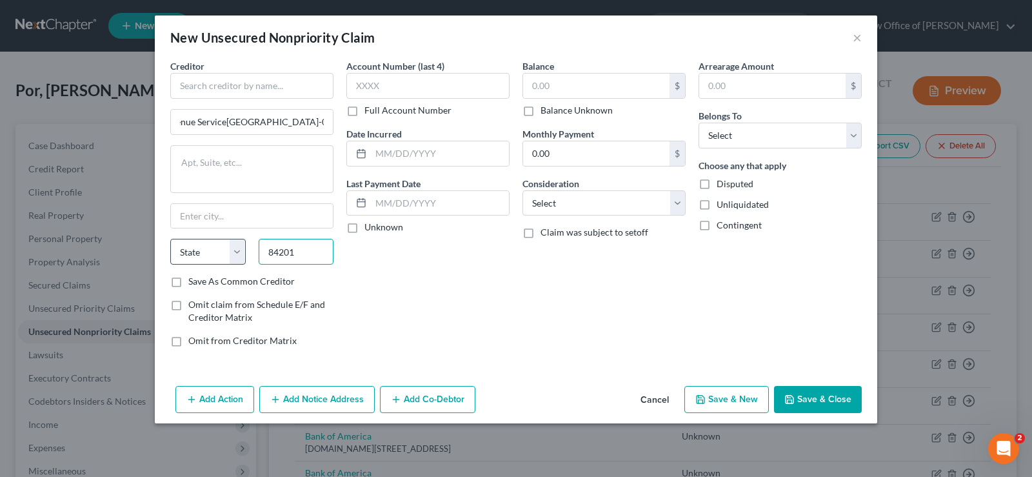
type input "84201"
click at [170, 239] on select "State [US_STATE] AK AR AZ CA CO CT DE DC [GEOGRAPHIC_DATA] [GEOGRAPHIC_DATA] GU…" at bounding box center [207, 252] width 75 height 26
type input "[PERSON_NAME]"
select select "46"
click option "UT" at bounding box center [0, 0] width 0 height 0
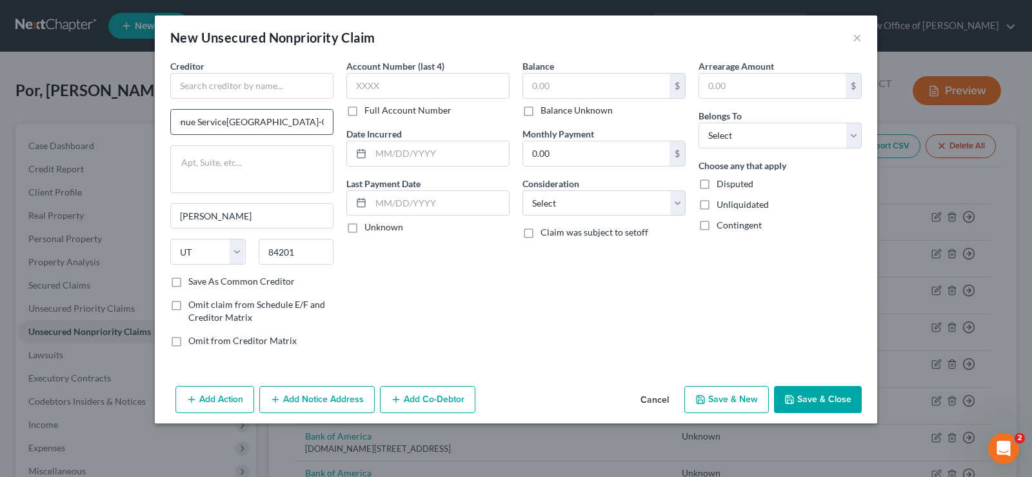
click at [329, 121] on input "Internal Revenue Service[GEOGRAPHIC_DATA]-0002" at bounding box center [252, 122] width 162 height 25
type input "Internal Revenue Service"
click at [224, 88] on input "text" at bounding box center [251, 86] width 163 height 26
click at [193, 86] on input "text" at bounding box center [251, 86] width 163 height 26
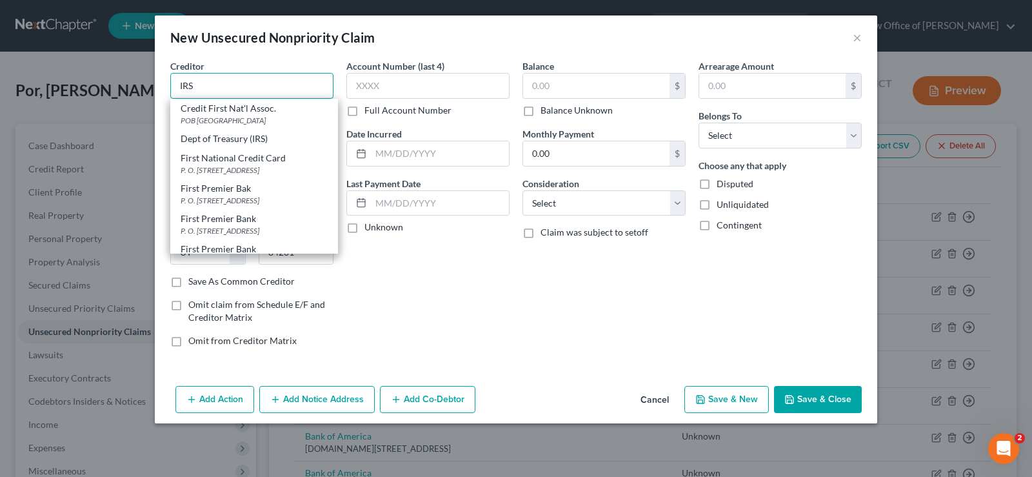
type input "IRS"
click at [442, 328] on div "Account Number (last 4) Full Account Number Date Incurred Last Payment Date Unk…" at bounding box center [428, 208] width 176 height 298
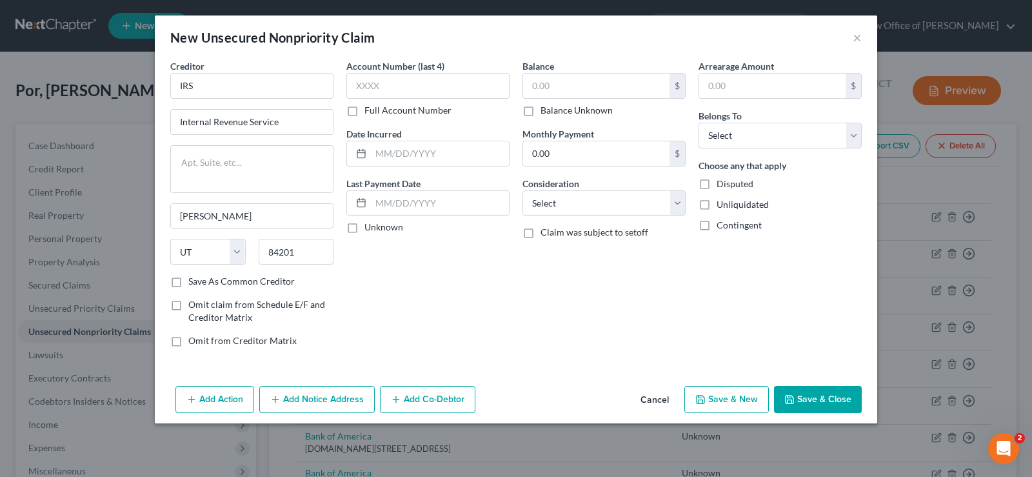
click at [540, 229] on label "Claim was subject to setoff" at bounding box center [594, 232] width 108 height 13
click at [546, 229] on input "Claim was subject to setoff" at bounding box center [550, 230] width 8 height 8
checkbox input "true"
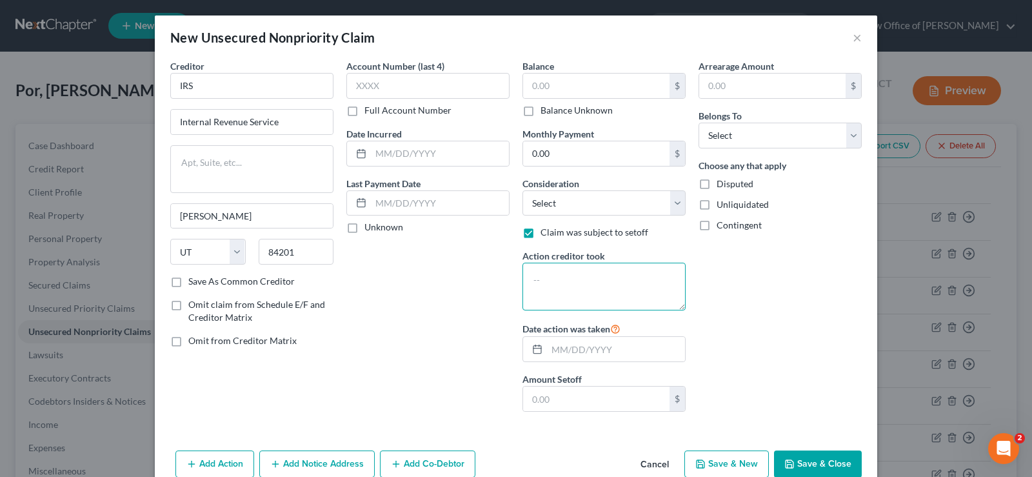
drag, startPoint x: 562, startPoint y: 297, endPoint x: 557, endPoint y: 285, distance: 12.7
click at [557, 286] on textarea at bounding box center [603, 286] width 163 height 48
click at [556, 290] on textarea "Taxes for 2024, 2023,20222021,2020and 2019" at bounding box center [603, 286] width 163 height 48
click at [555, 293] on textarea "Taxes for 2024, 2023, 20222021,2020and 2019" at bounding box center [603, 286] width 163 height 48
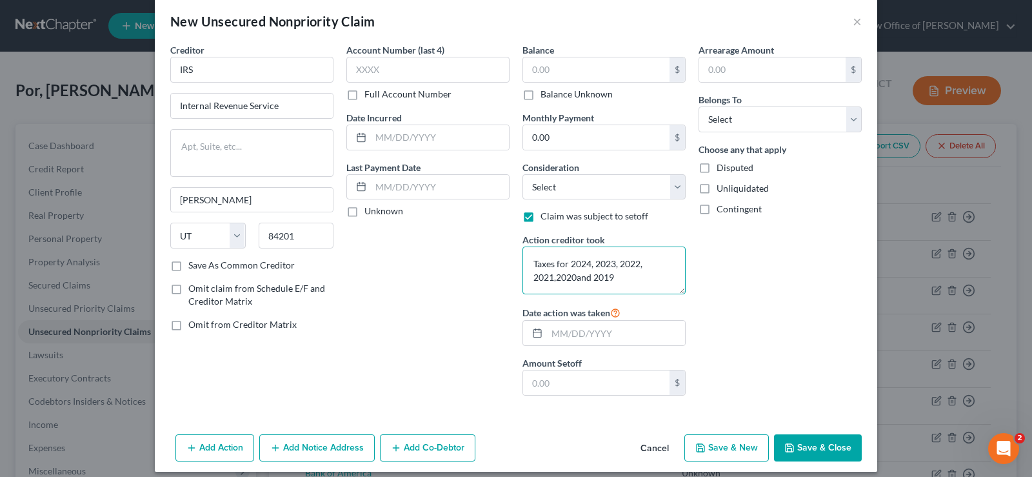
scroll to position [26, 0]
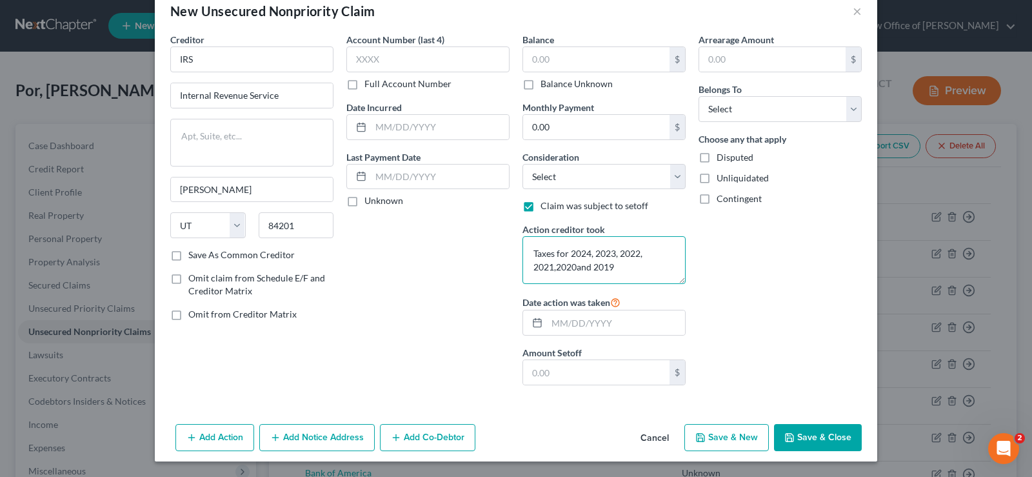
type textarea "Taxes for 2024, 2023, 2022, 2021,2020and 2019"
click at [540, 86] on label "Balance Unknown" at bounding box center [576, 83] width 72 height 13
click at [546, 86] on input "Balance Unknown" at bounding box center [550, 81] width 8 height 8
checkbox input "true"
type input "0.00"
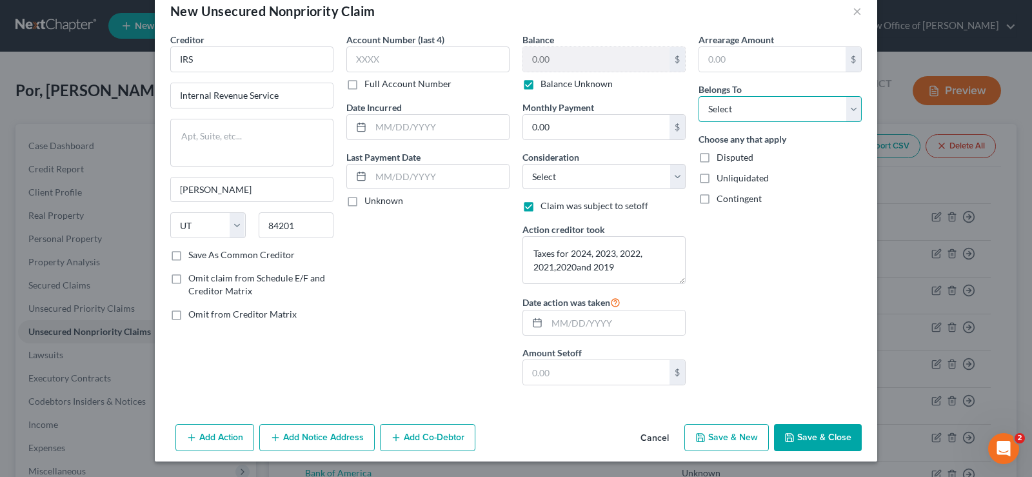
click at [698, 96] on select "Select Debtor 1 Only Debtor 2 Only Debtor 1 And Debtor 2 Only At Least One Of T…" at bounding box center [779, 109] width 163 height 26
select select "0"
click option "Debtor 1 Only" at bounding box center [0, 0] width 0 height 0
click at [535, 250] on textarea "Taxes for 2024, 2023, 2022, 2021,2020and 2019" at bounding box center [603, 260] width 163 height 48
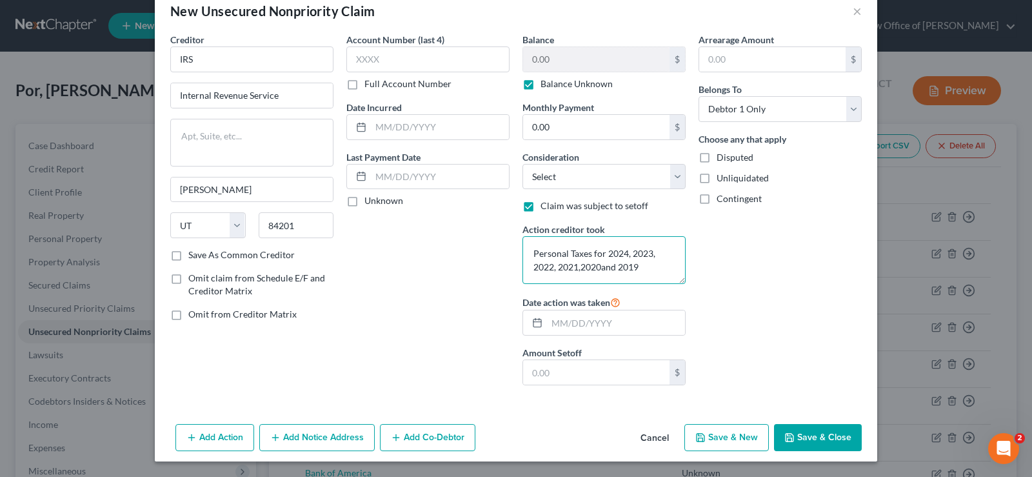
type textarea "Personal Taxes for 2024, 2023, 2022, 2021,2020and 2019"
click at [743, 436] on button "Save & New" at bounding box center [726, 437] width 84 height 27
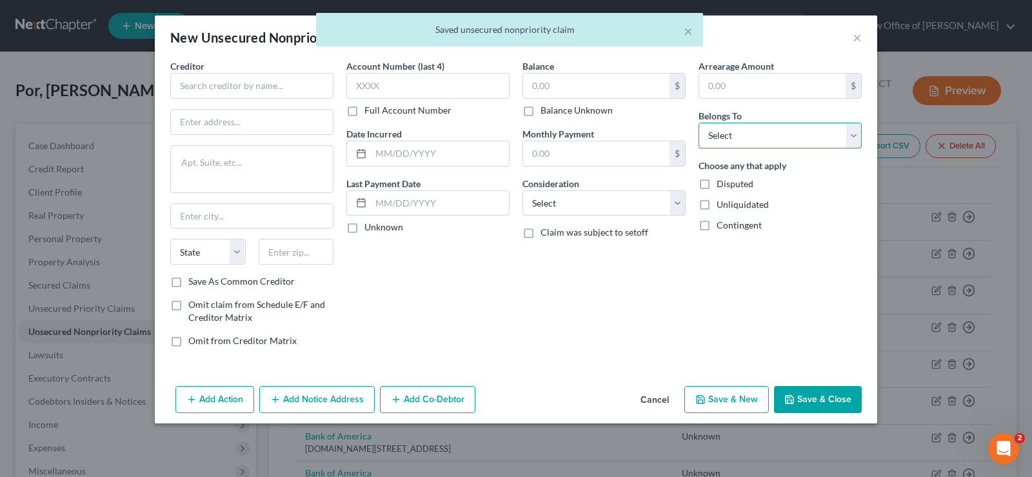
click at [698, 123] on select "Select Debtor 1 Only Debtor 2 Only Debtor 1 And Debtor 2 Only At Least One Of T…" at bounding box center [779, 136] width 163 height 26
select select "0"
click option "Debtor 1 Only" at bounding box center [0, 0] width 0 height 0
click at [276, 81] on input "text" at bounding box center [251, 86] width 163 height 26
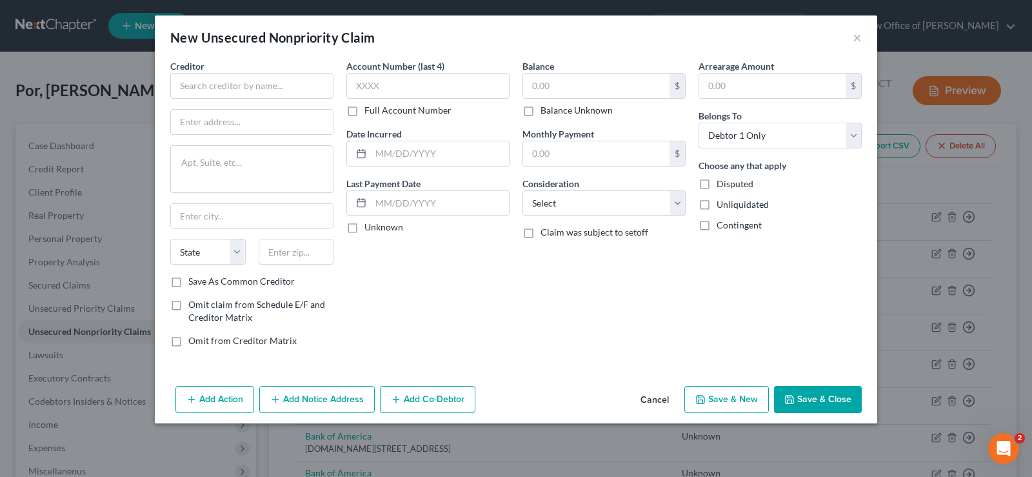
click at [540, 237] on label "Claim was subject to setoff" at bounding box center [594, 232] width 108 height 13
click at [546, 234] on input "Claim was subject to setoff" at bounding box center [550, 230] width 8 height 8
checkbox input "true"
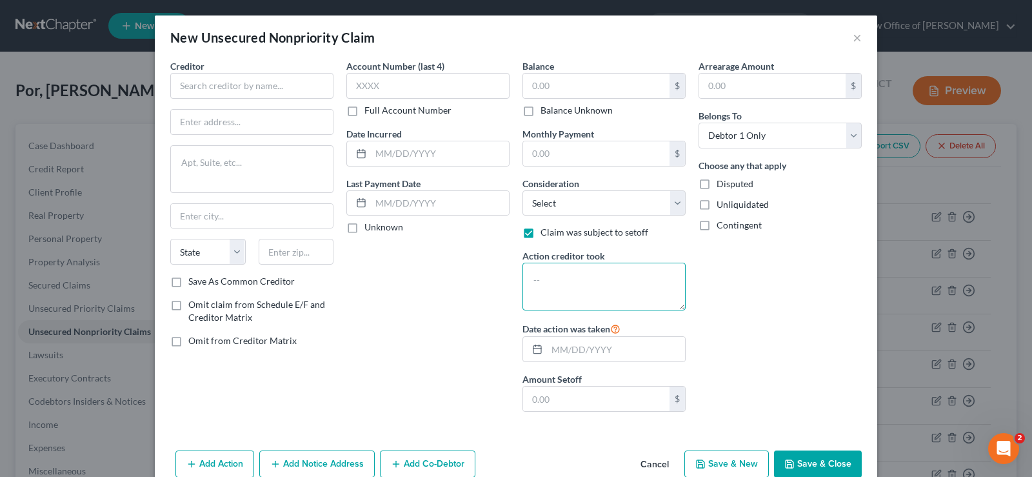
click at [549, 288] on textarea at bounding box center [603, 286] width 163 height 48
type textarea "Business tax for 2017, 2018, 2019, 2020, 2021, 2022, 2023, 2024 and 2025"
click at [540, 112] on label "Balance Unknown" at bounding box center [576, 110] width 72 height 13
click at [546, 112] on input "Balance Unknown" at bounding box center [550, 108] width 8 height 8
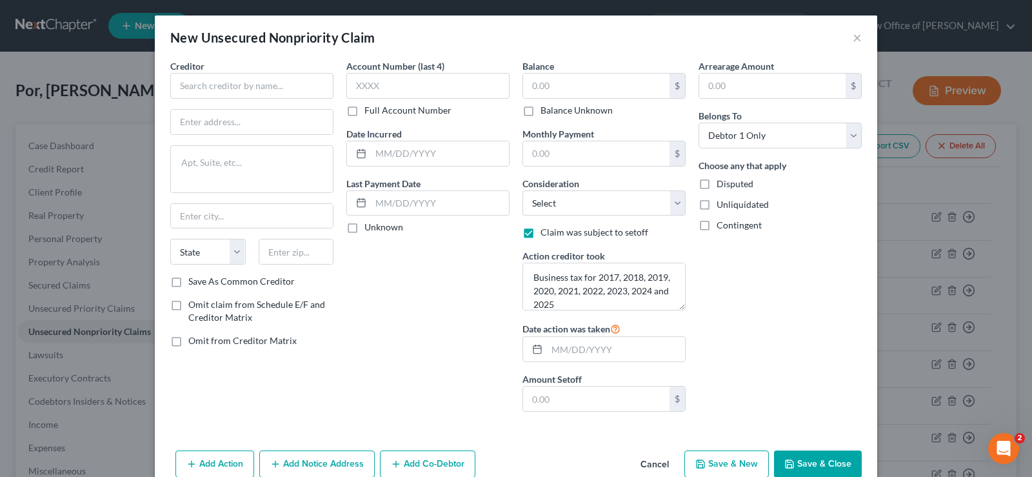
checkbox input "true"
type input "0.00"
click at [581, 279] on textarea "Business tax for 2017, 2018, 2019, 2020, 2021, 2022, 2023, 2024 and 2025" at bounding box center [603, 286] width 163 height 48
type textarea "Business taxes for 2017, 2018, 2019, 2020, 2021, 2022, 2023, 2024 and 2025"
click at [216, 89] on input "text" at bounding box center [251, 86] width 163 height 26
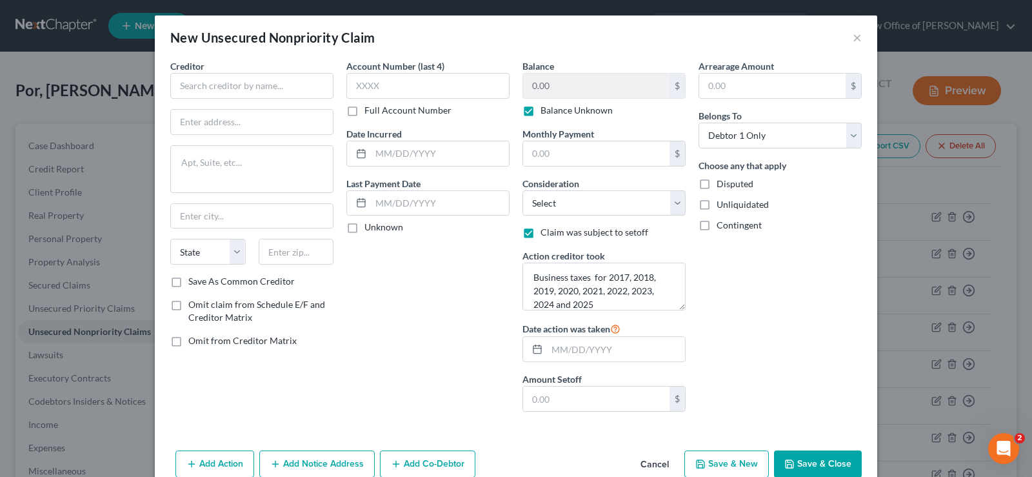
click at [393, 70] on label "Account Number (last 4)" at bounding box center [395, 66] width 98 height 14
click at [390, 90] on input "text" at bounding box center [427, 86] width 163 height 26
type input "3691"
paste input "[STREET_ADDRESS] Map This Address"
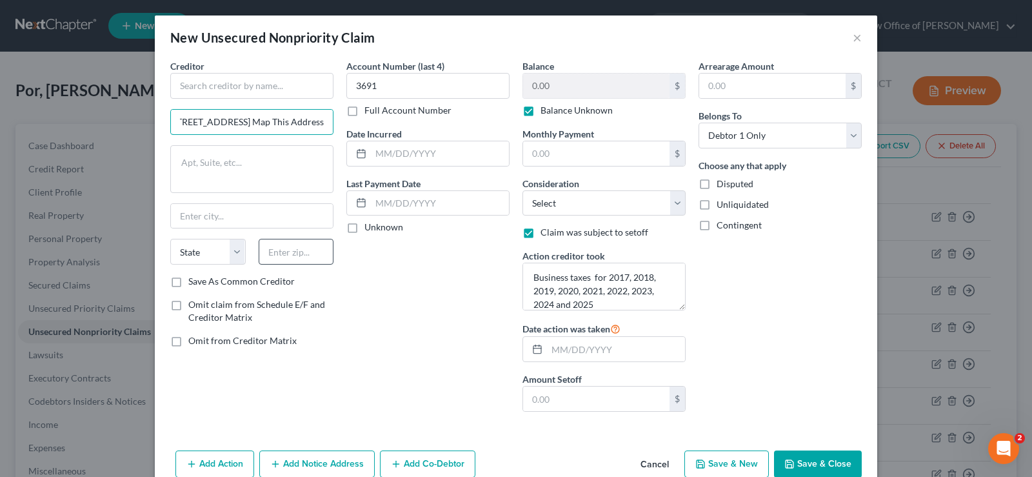
type input "[STREET_ADDRESS] Map This Address"
click at [326, 258] on input "text" at bounding box center [296, 252] width 75 height 26
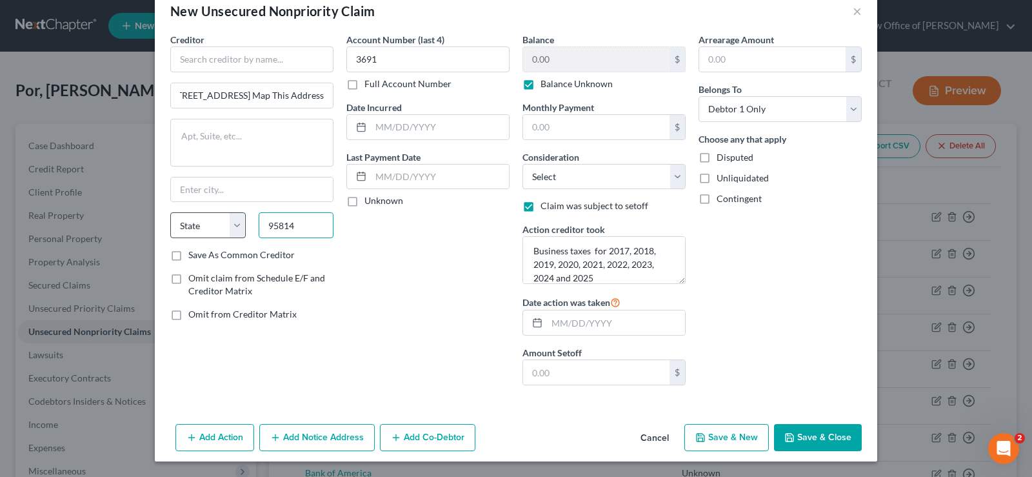
type input "95814"
click at [170, 212] on select "State [US_STATE] AK AR AZ CA CO CT DE DC [GEOGRAPHIC_DATA] [GEOGRAPHIC_DATA] GU…" at bounding box center [207, 225] width 75 height 26
type input "[GEOGRAPHIC_DATA]"
select select "4"
click option "CA" at bounding box center [0, 0] width 0 height 0
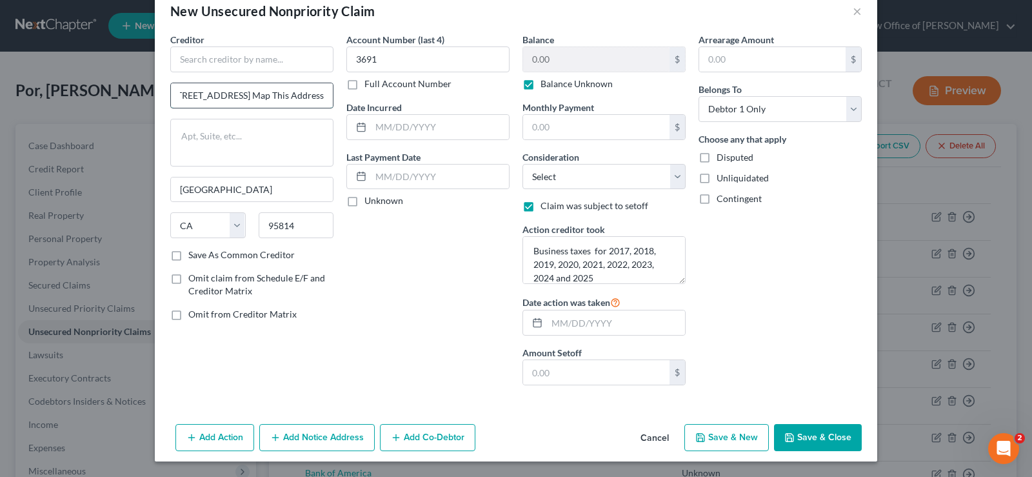
click at [326, 95] on input "[STREET_ADDRESS] Map This Address" at bounding box center [252, 95] width 162 height 25
type input "[STREET_ADDRESS]"
click at [188, 258] on label "Save As Common Creditor" at bounding box center [241, 254] width 106 height 13
click at [193, 257] on input "Save As Common Creditor" at bounding box center [197, 252] width 8 height 8
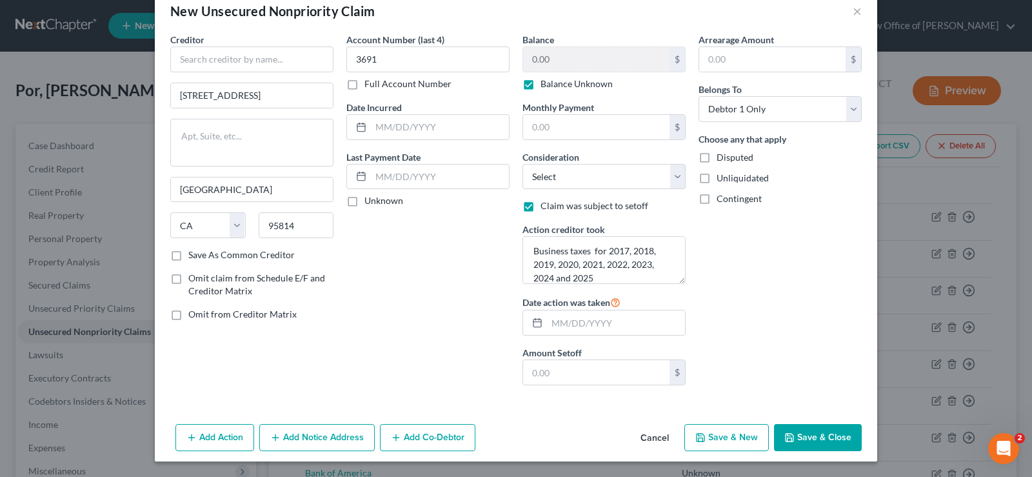
checkbox input "true"
click at [747, 440] on button "Save & New" at bounding box center [726, 437] width 84 height 27
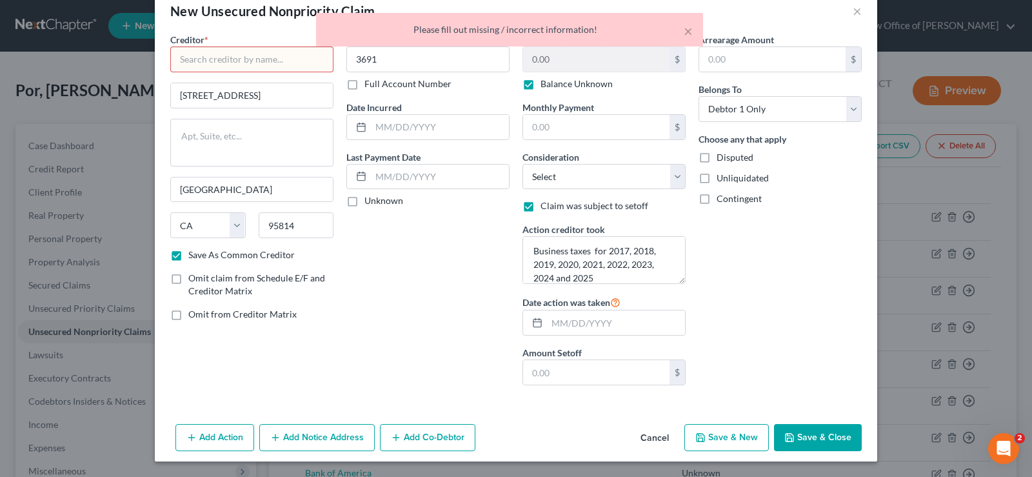
click at [221, 61] on input "text" at bounding box center [251, 59] width 163 height 26
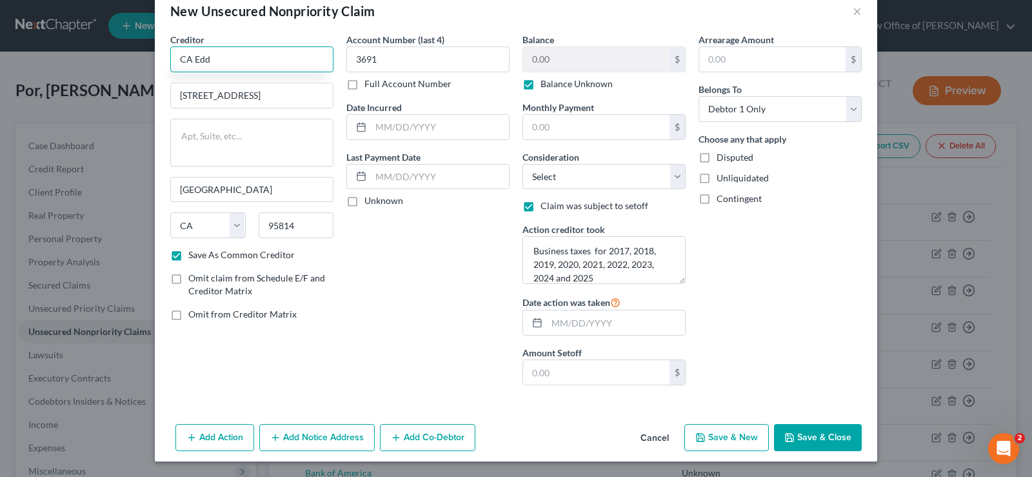
type input "CA Edd"
click at [811, 430] on button "Save & Close" at bounding box center [818, 437] width 88 height 27
checkbox input "false"
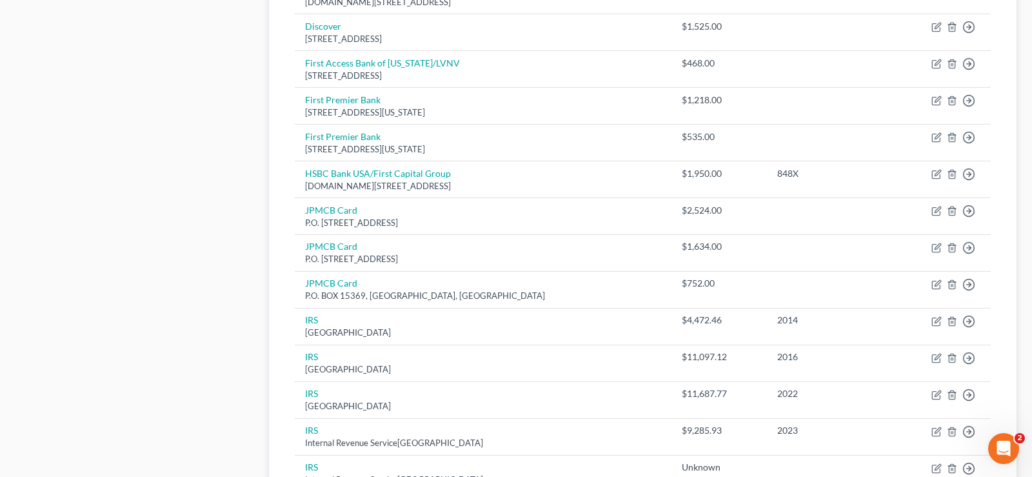
scroll to position [1222, 0]
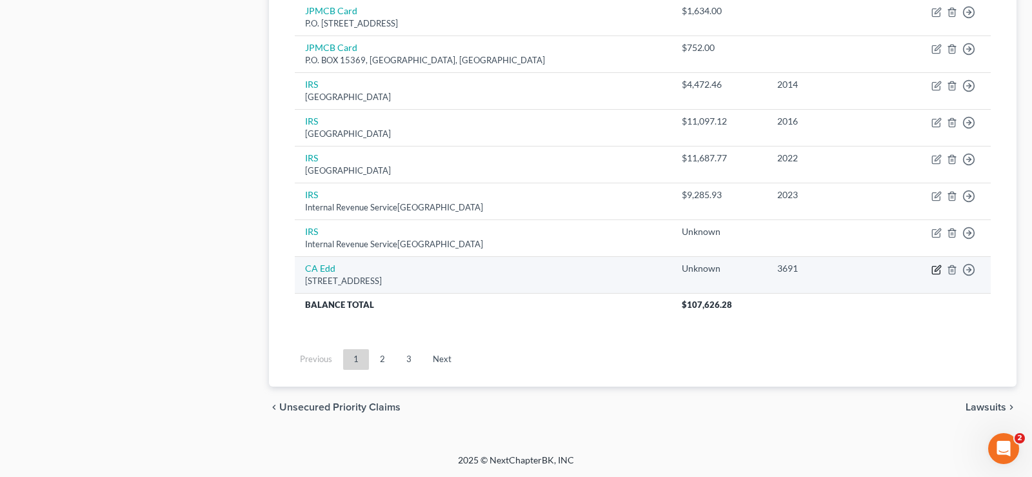
click at [938, 272] on icon "button" at bounding box center [936, 269] width 10 height 10
select select "4"
select select "0"
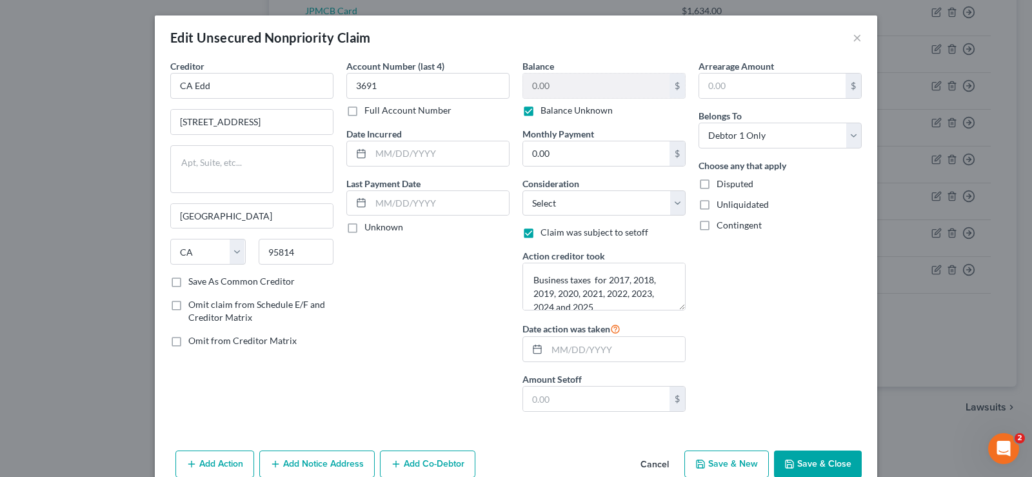
click at [735, 465] on button "Save & New" at bounding box center [726, 463] width 84 height 27
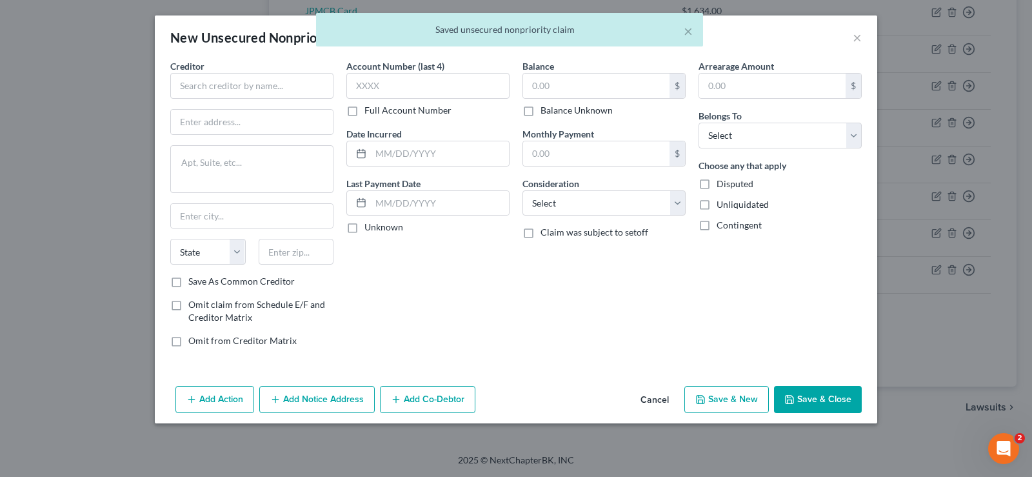
type input "0"
click at [698, 123] on select "Select Debtor 1 Only Debtor 2 Only Debtor 1 And Debtor 2 Only At Least One Of T…" at bounding box center [779, 136] width 163 height 26
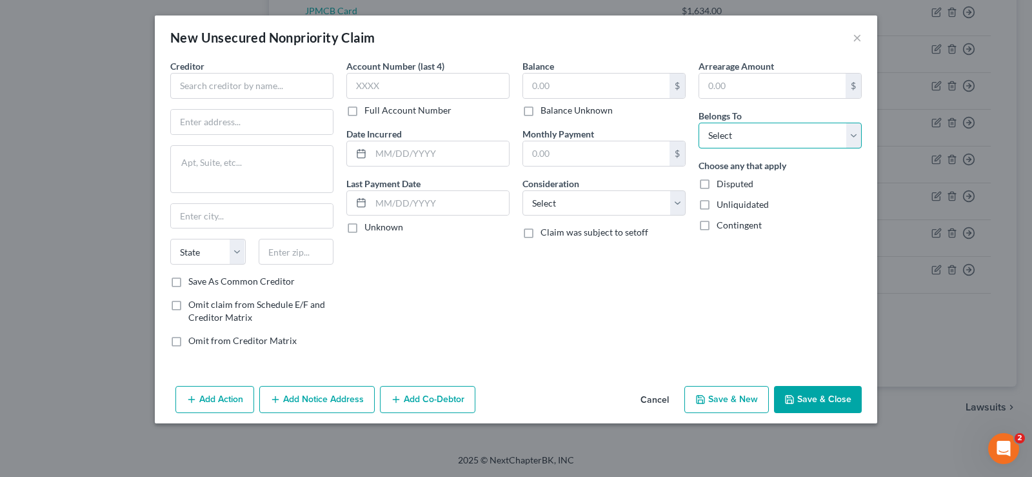
select select "0"
click option "Debtor 1 Only" at bounding box center [0, 0] width 0 height 0
click at [540, 112] on label "Balance Unknown" at bounding box center [576, 110] width 72 height 13
click at [546, 112] on input "Balance Unknown" at bounding box center [550, 108] width 8 height 8
checkbox input "true"
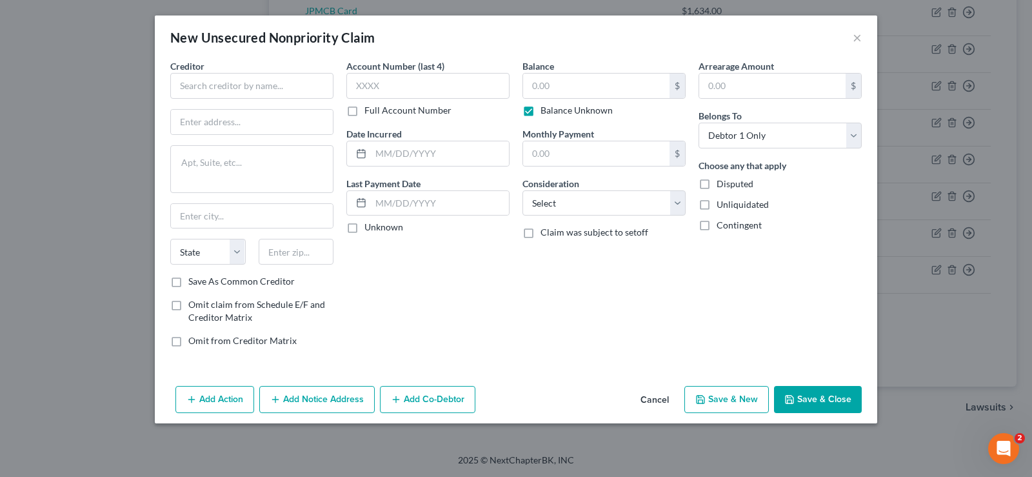
type input "0.00"
click at [411, 88] on input "text" at bounding box center [427, 86] width 163 height 26
click at [540, 237] on label "Claim was subject to setoff" at bounding box center [594, 232] width 108 height 13
click at [546, 234] on input "Claim was subject to setoff" at bounding box center [550, 230] width 8 height 8
checkbox input "true"
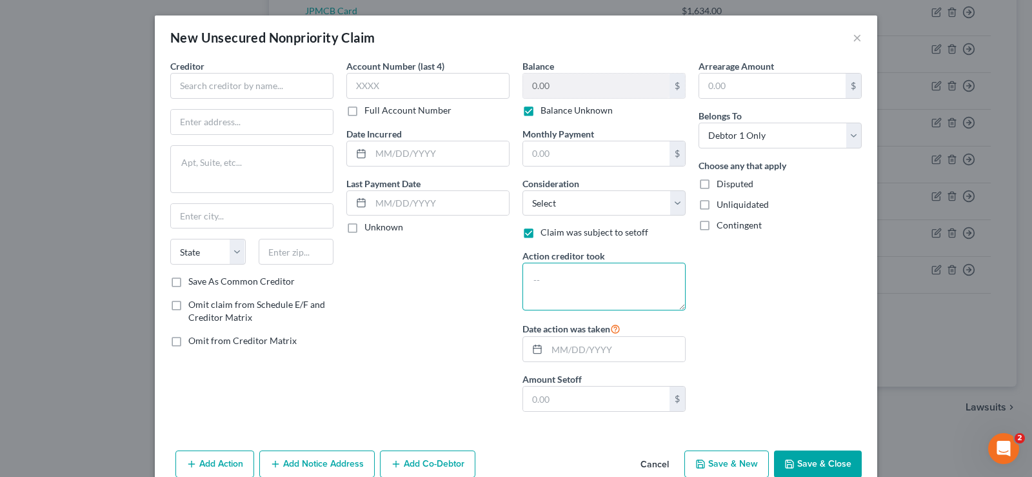
click at [558, 288] on textarea at bounding box center [603, 286] width 163 height 48
type textarea "2022, 2023 2024 and 2025"
click at [413, 86] on input "text" at bounding box center [427, 86] width 163 height 26
click at [272, 90] on input "text" at bounding box center [251, 86] width 163 height 26
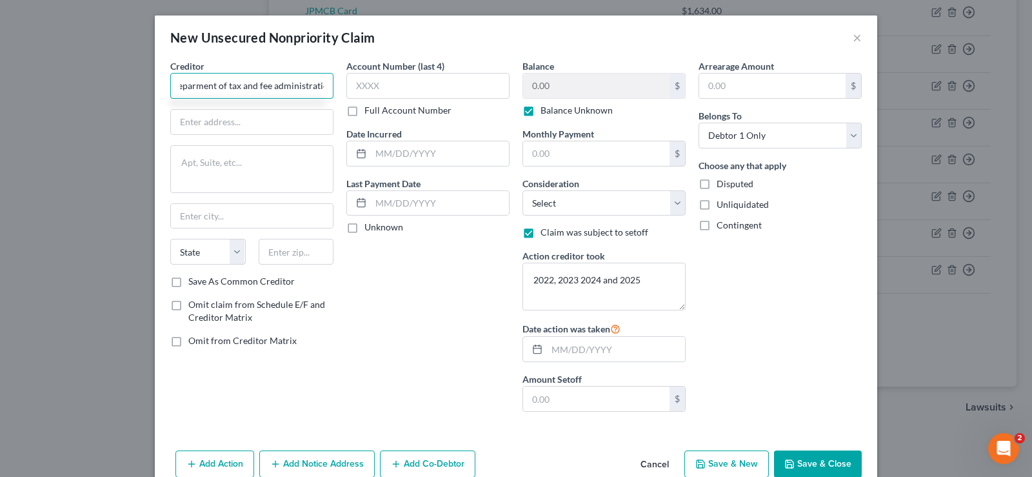
scroll to position [0, 58]
type input "[US_STATE] Deparment of tax and fee administration"
click at [248, 119] on input "text" at bounding box center [252, 122] width 162 height 25
paste input "P.O. [GEOGRAPHIC_DATA]"
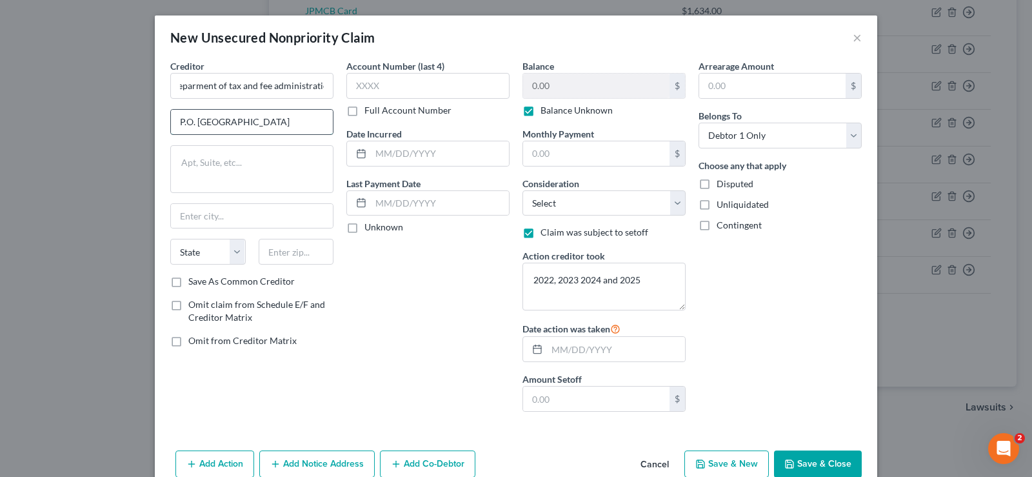
scroll to position [0, 15]
type input "P.O. [GEOGRAPHIC_DATA]"
click at [303, 257] on input "text" at bounding box center [296, 252] width 75 height 26
type input "94279"
click at [170, 239] on select "State [US_STATE] AK AR AZ CA CO CT DE DC [GEOGRAPHIC_DATA] [GEOGRAPHIC_DATA] GU…" at bounding box center [207, 252] width 75 height 26
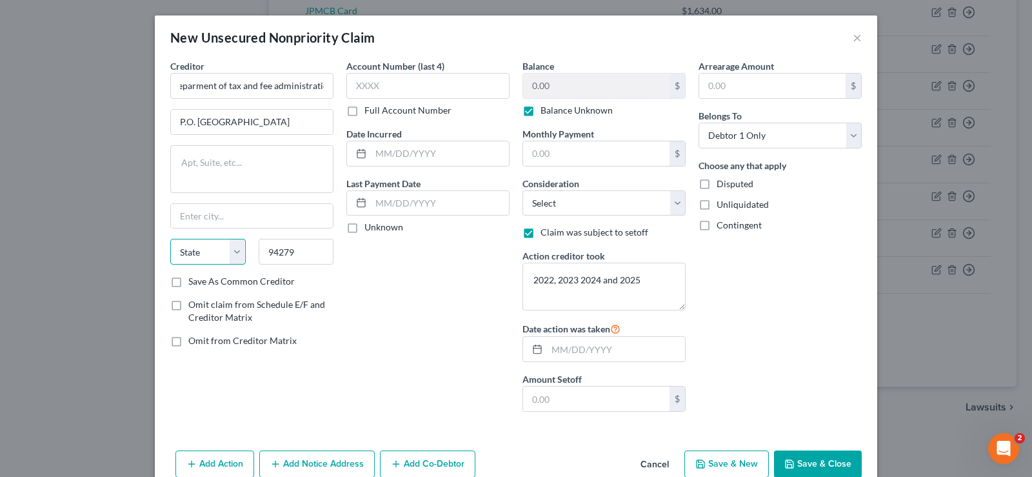
type input "[GEOGRAPHIC_DATA]"
select select "4"
click option "CA" at bounding box center [0, 0] width 0 height 0
click at [330, 121] on input "P.O. [GEOGRAPHIC_DATA]" at bounding box center [252, 122] width 162 height 25
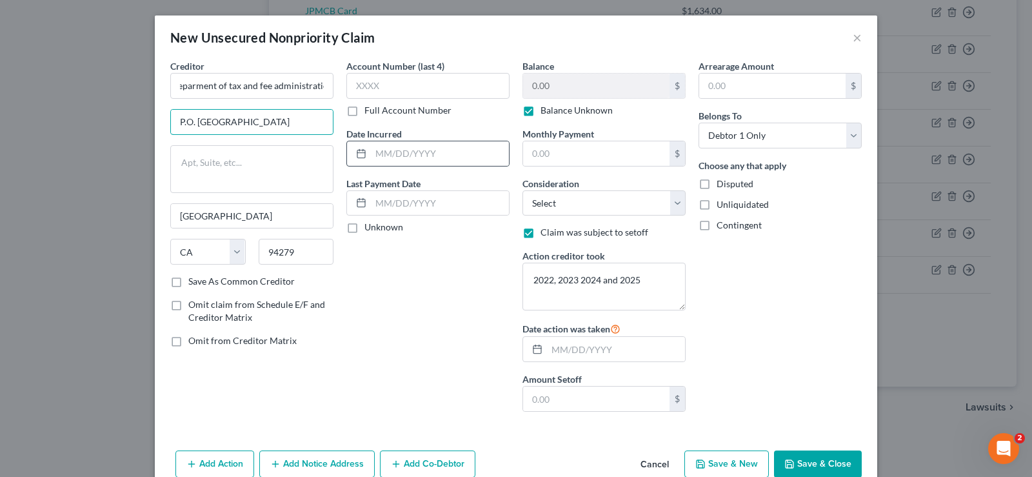
scroll to position [0, 0]
type input "P.O. Box 942879"
click at [325, 86] on input "[US_STATE] Deparment of tax and fee administration" at bounding box center [251, 86] width 163 height 26
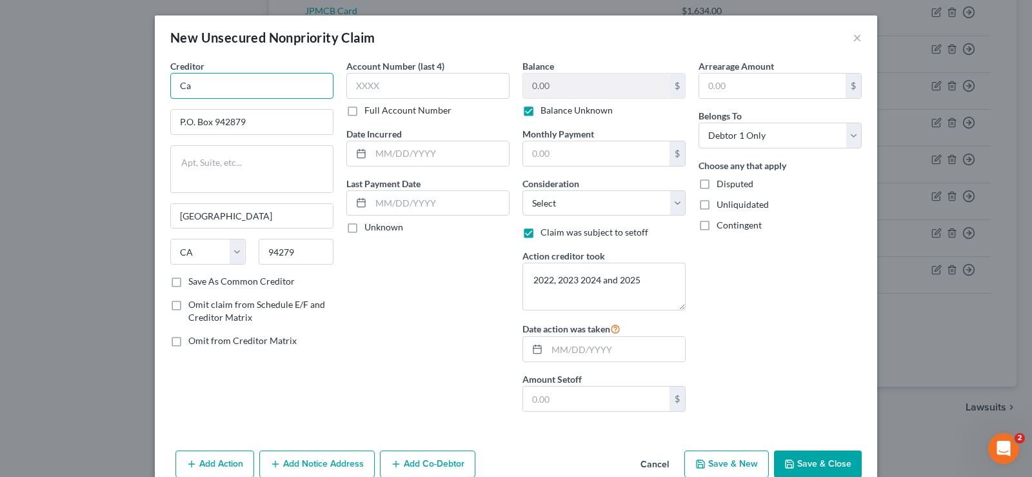
type input "C"
paste input "[US_STATE] Department of Tax and Fee Administration P.O. Box 942879"
type input "[US_STATE] Department of Tax and Fee Administration"
click at [188, 281] on label "Save As Common Creditor" at bounding box center [241, 281] width 106 height 13
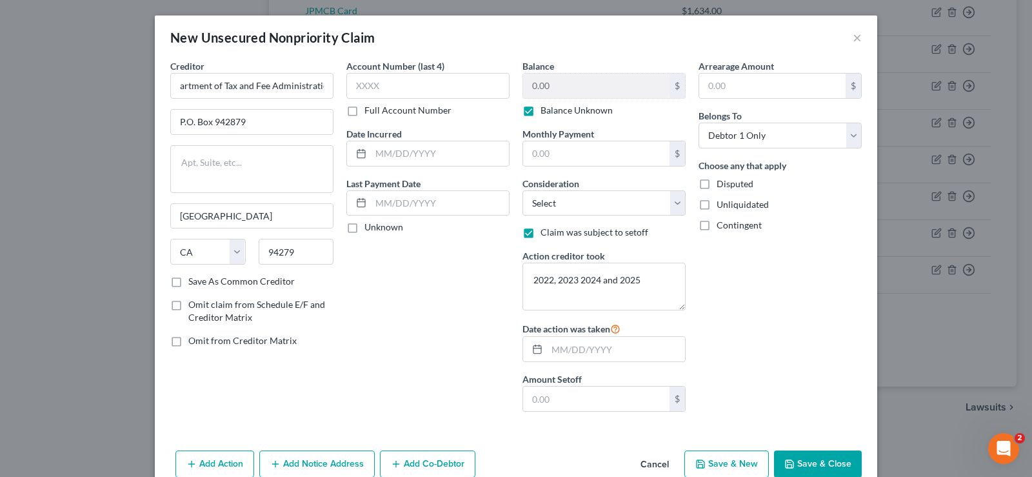
click at [193, 281] on input "Save As Common Creditor" at bounding box center [197, 279] width 8 height 8
click at [444, 82] on input "text" at bounding box center [427, 86] width 163 height 26
click at [811, 467] on button "Save & Close" at bounding box center [818, 463] width 88 height 27
checkbox input "false"
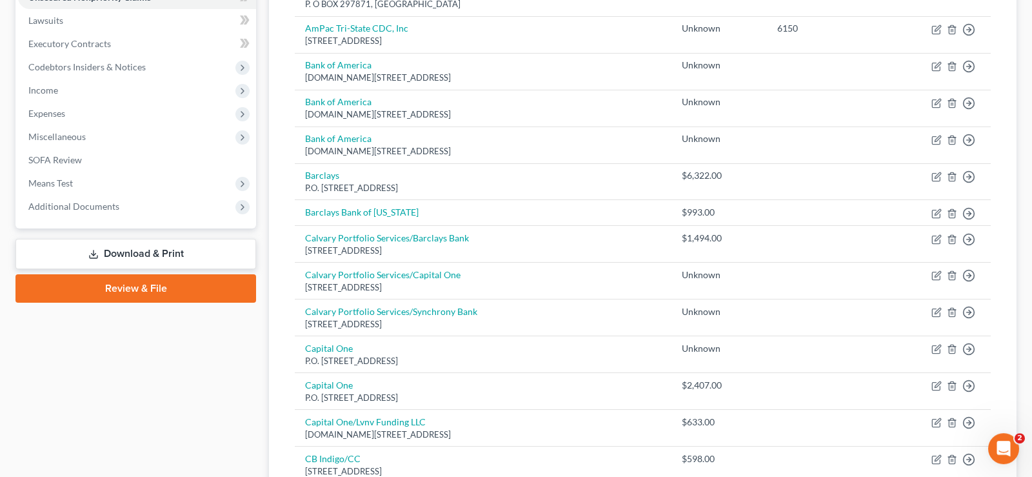
scroll to position [263, 0]
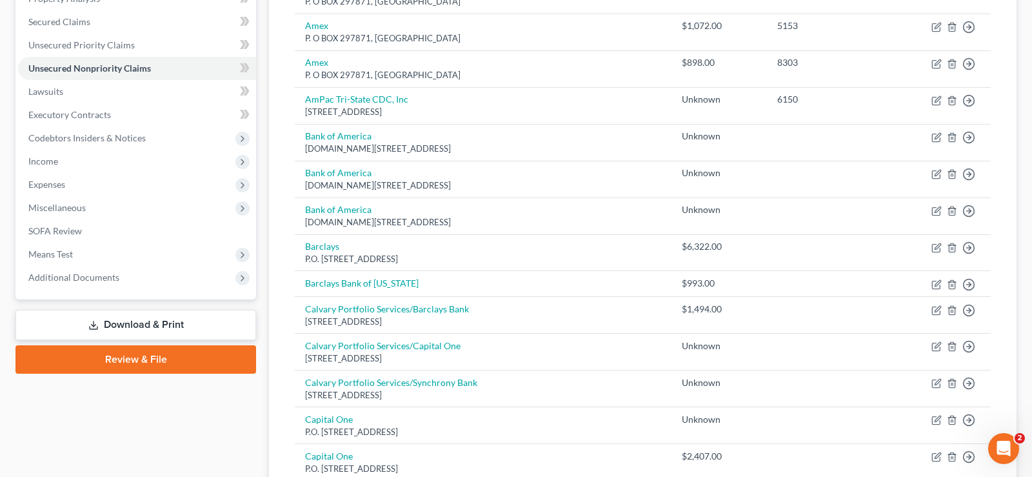
click at [147, 322] on link "Download & Print" at bounding box center [135, 325] width 241 height 30
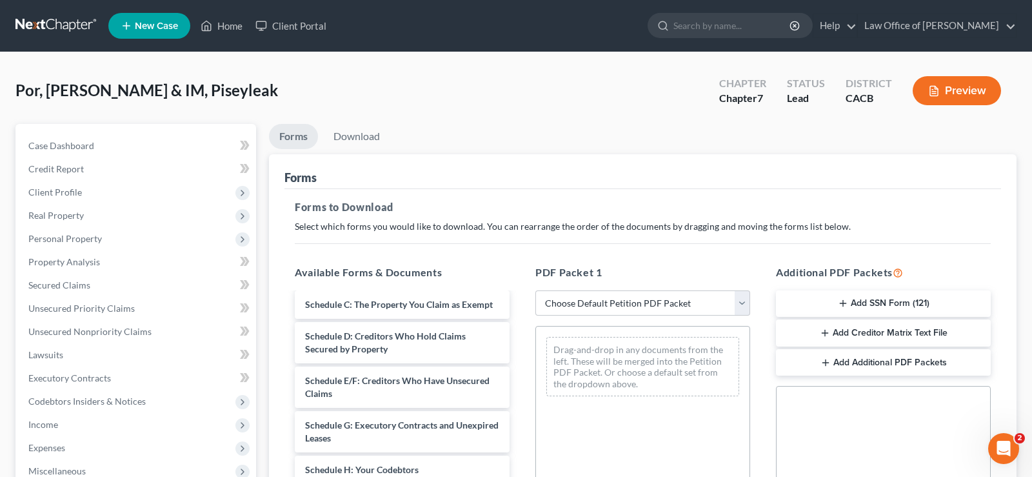
scroll to position [263, 0]
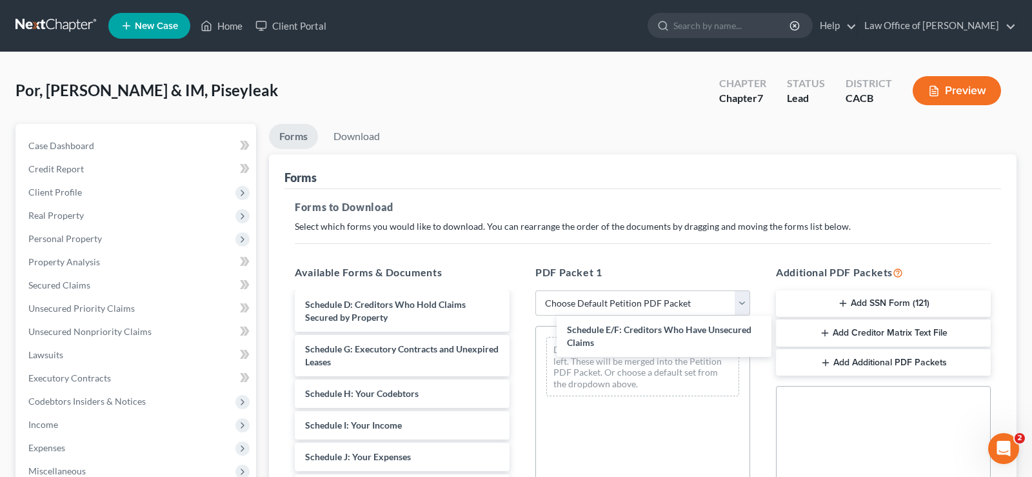
drag, startPoint x: 311, startPoint y: 346, endPoint x: 572, endPoint y: 327, distance: 261.2
click at [520, 327] on div "Schedule E/F: Creditors Who Have Unsecured Claims Verification of Master Mailin…" at bounding box center [401, 409] width 235 height 758
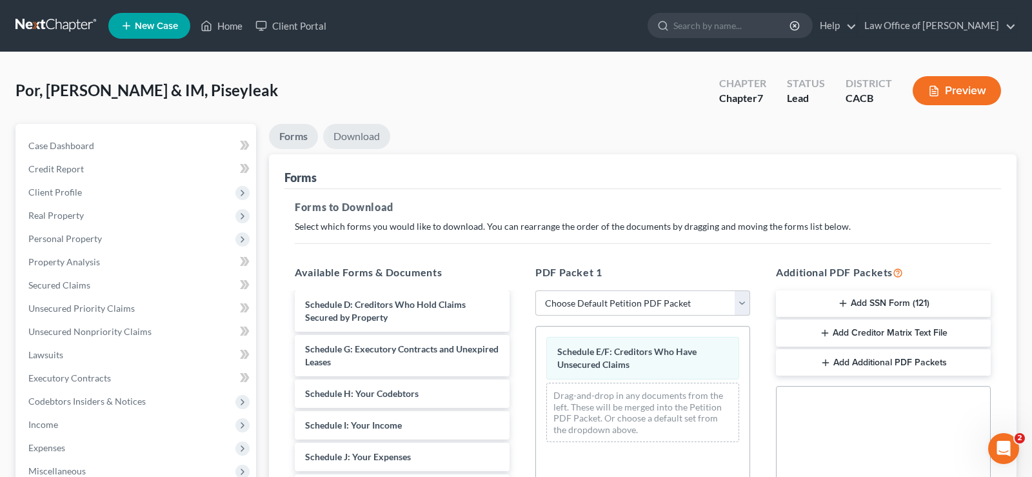
click at [355, 140] on link "Download" at bounding box center [356, 136] width 67 height 25
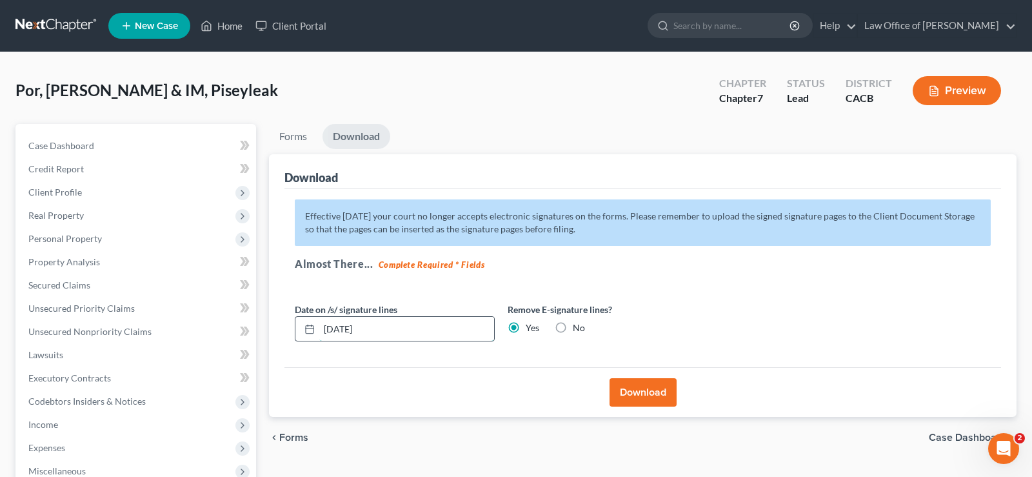
click at [393, 322] on input "[DATE]" at bounding box center [406, 329] width 175 height 25
type input "0"
click at [649, 391] on button "Download" at bounding box center [642, 392] width 67 height 28
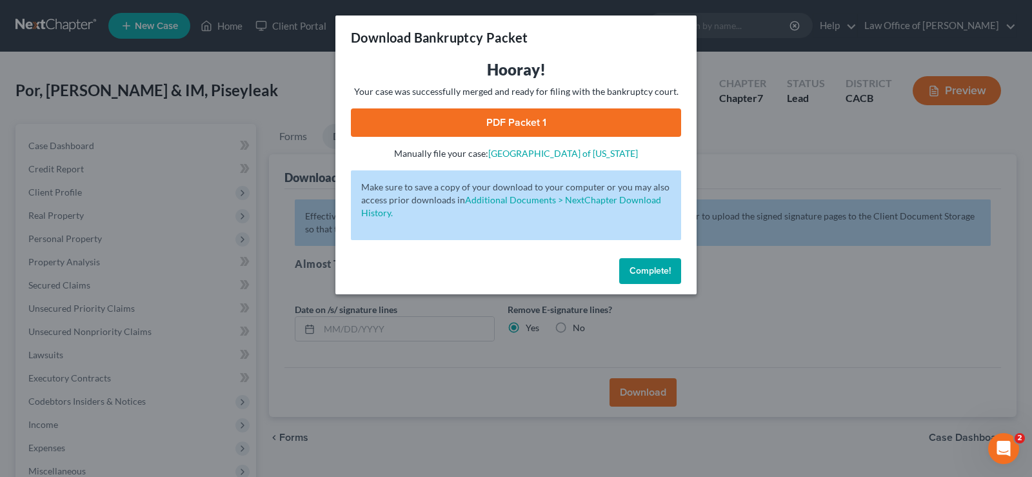
click at [524, 121] on link "PDF Packet 1" at bounding box center [516, 122] width 330 height 28
